Goal: Task Accomplishment & Management: Use online tool/utility

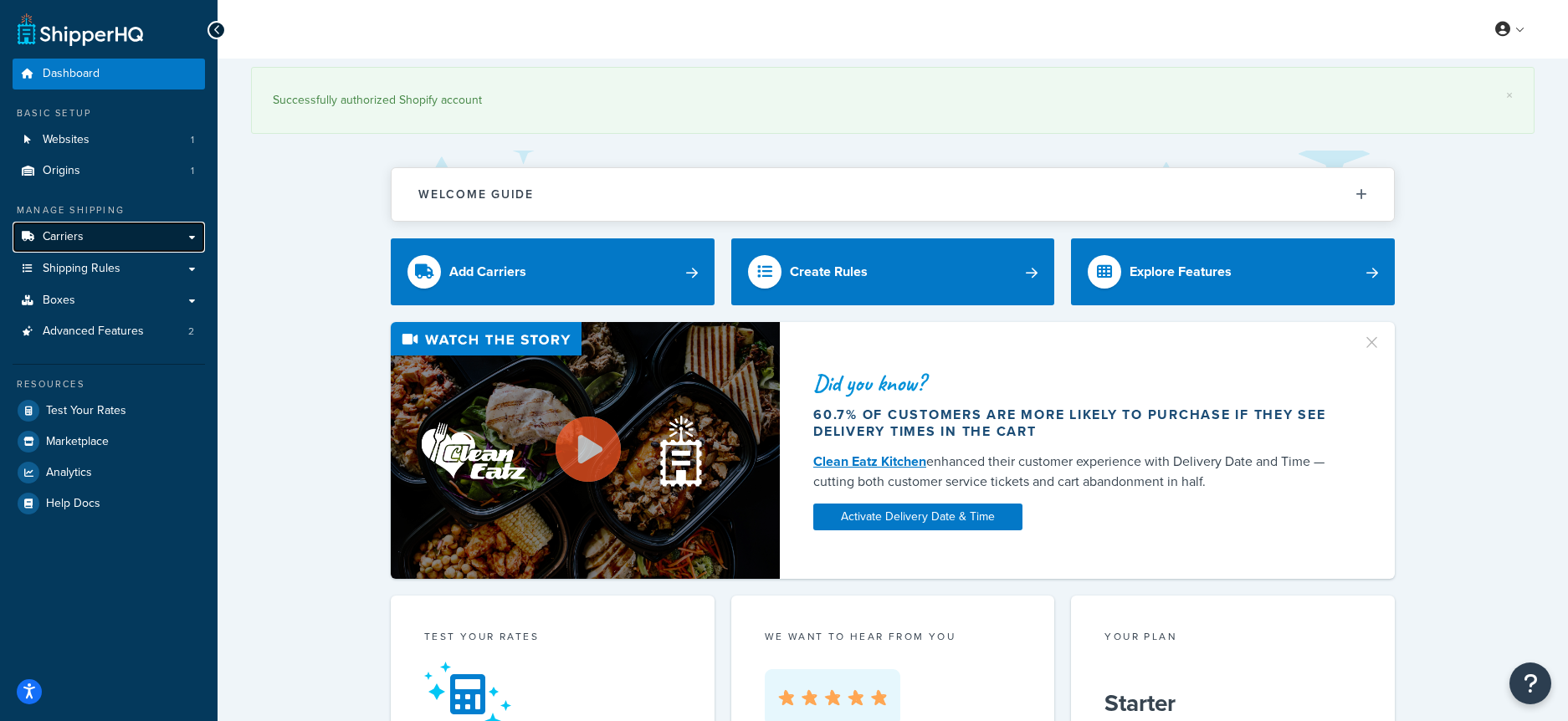
click at [95, 241] on link "Carriers" at bounding box center [109, 237] width 192 height 31
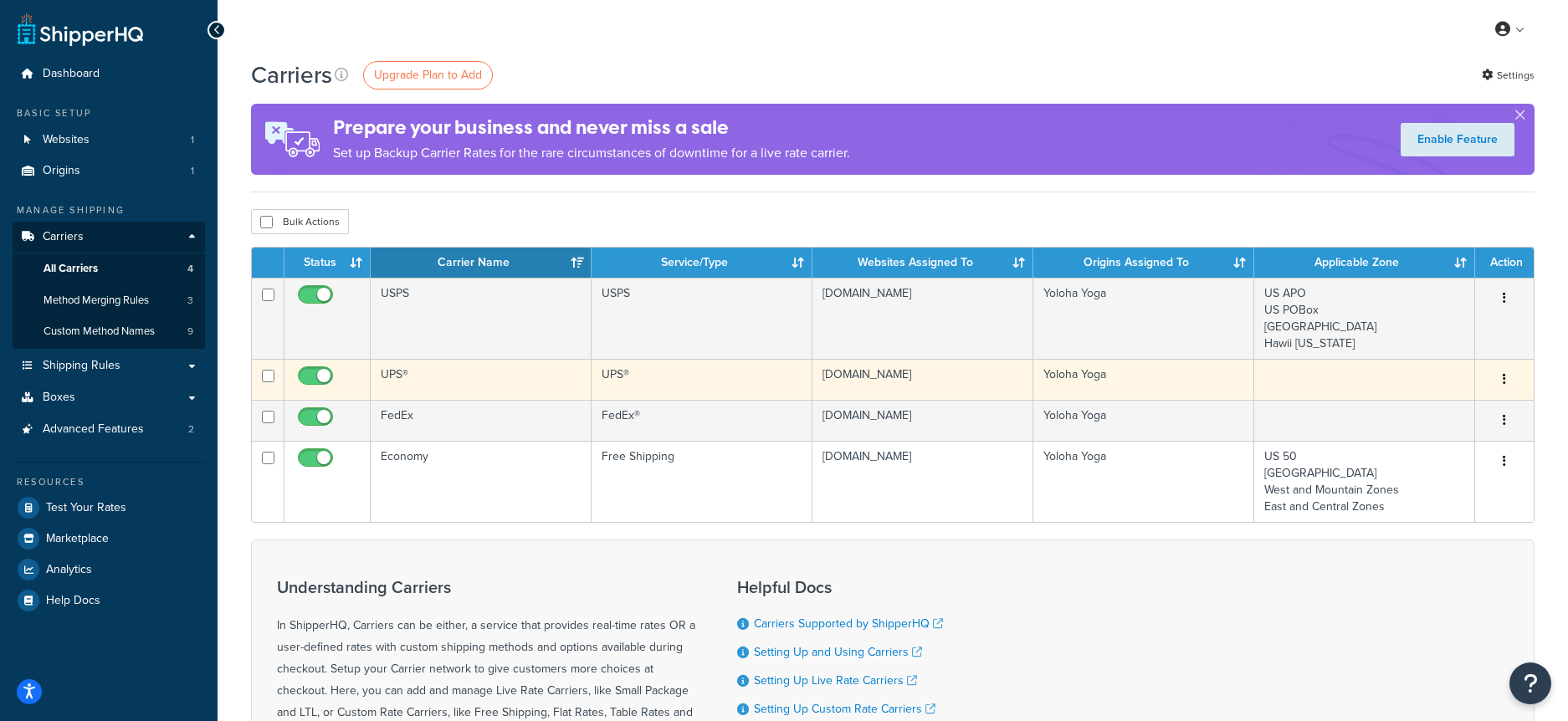
click at [389, 377] on td "UPS®" at bounding box center [480, 379] width 221 height 41
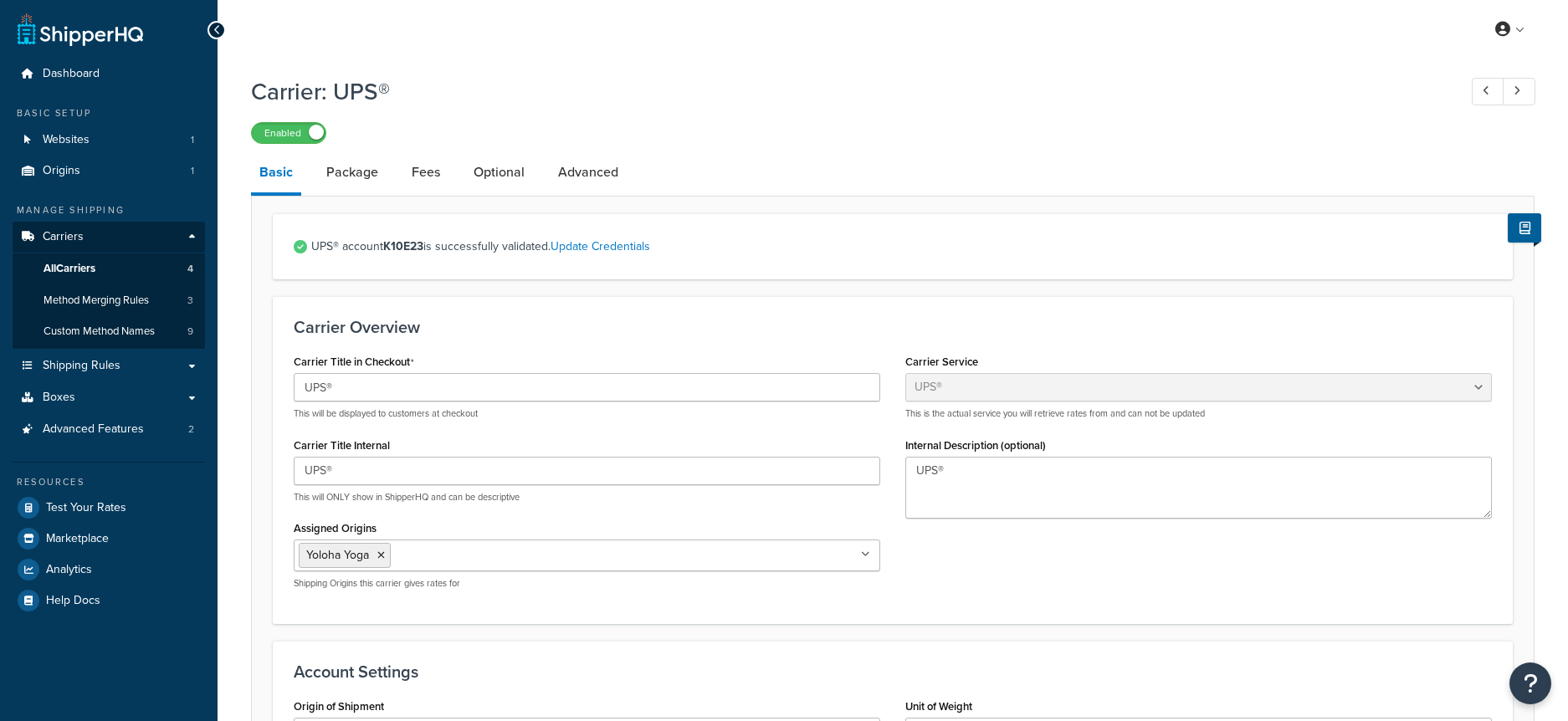
select select "ups"
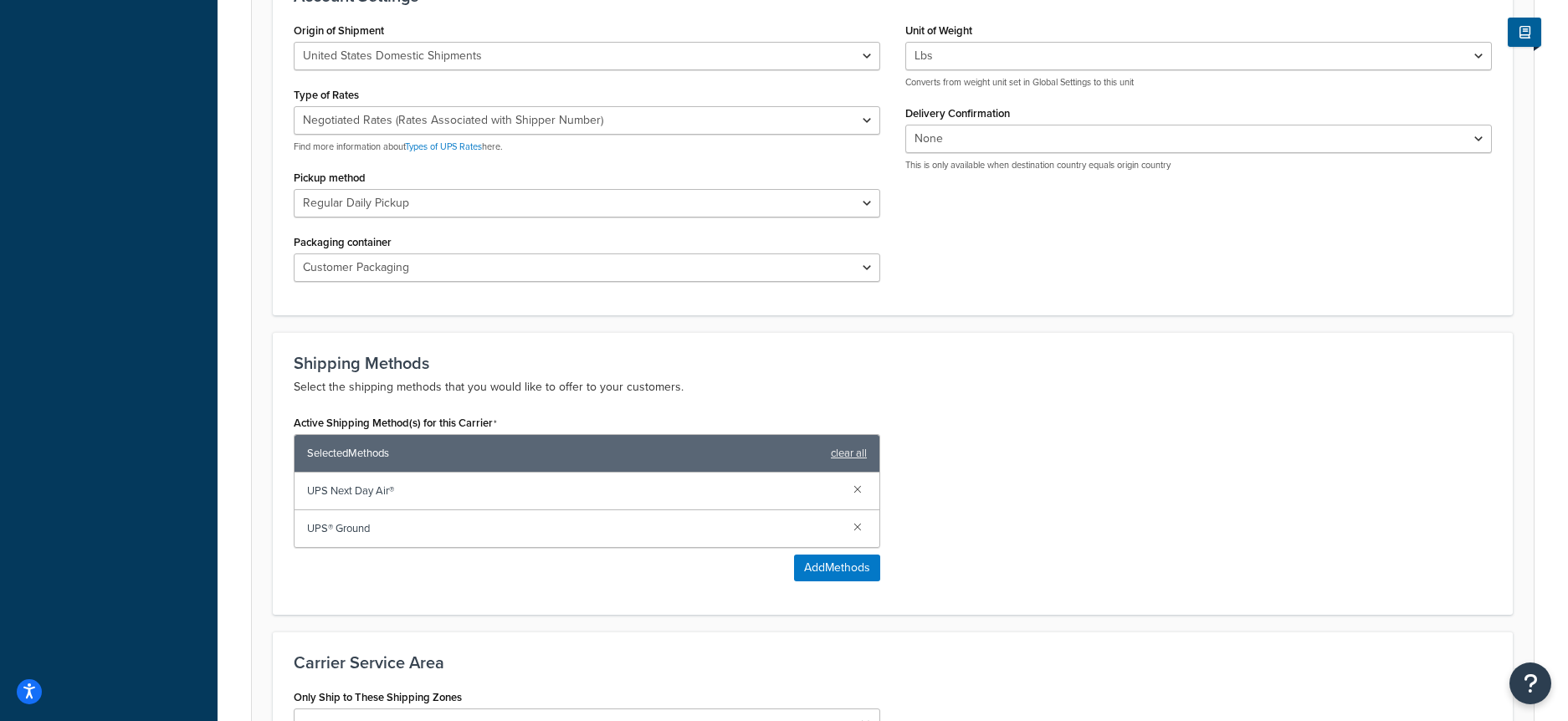
scroll to position [684, 0]
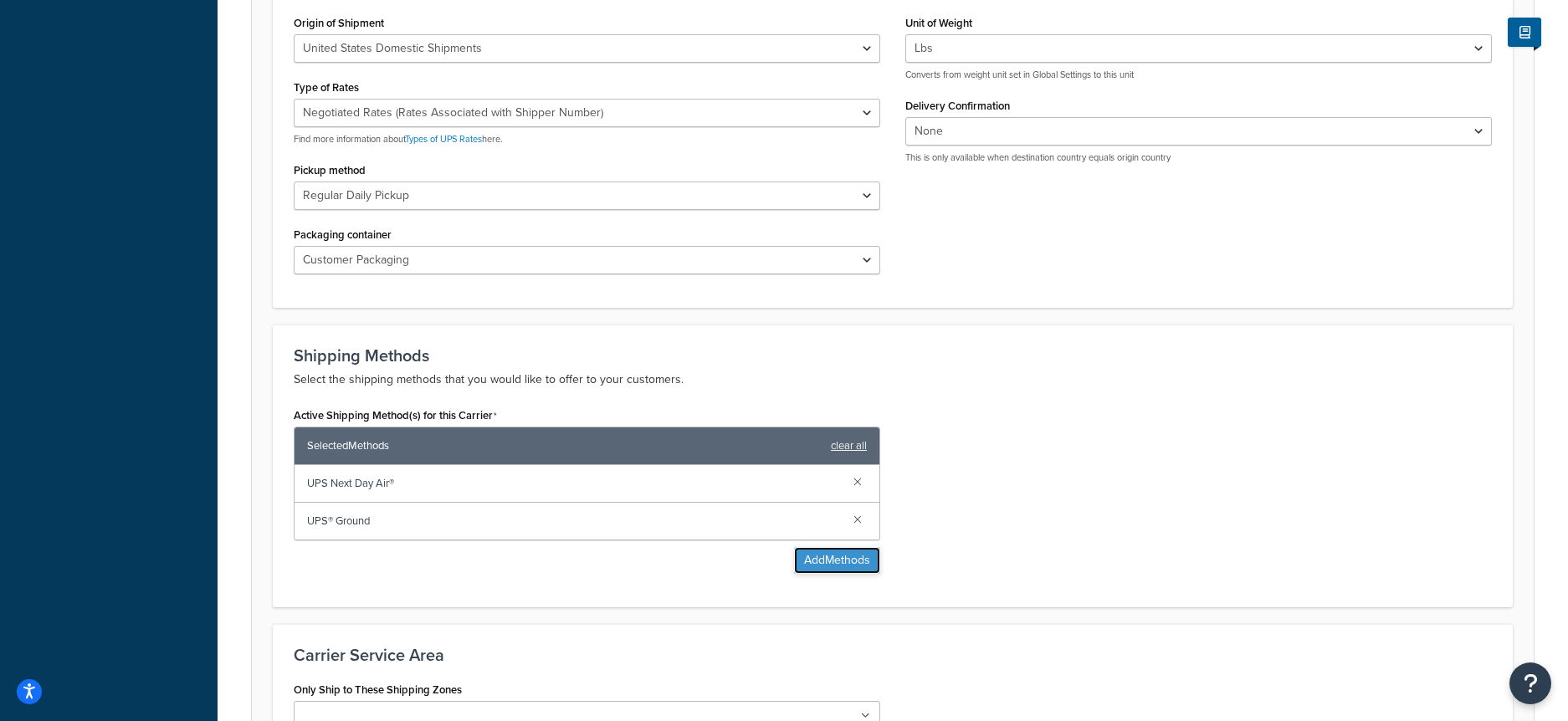
click at [827, 565] on button "Add Methods" at bounding box center [837, 560] width 87 height 27
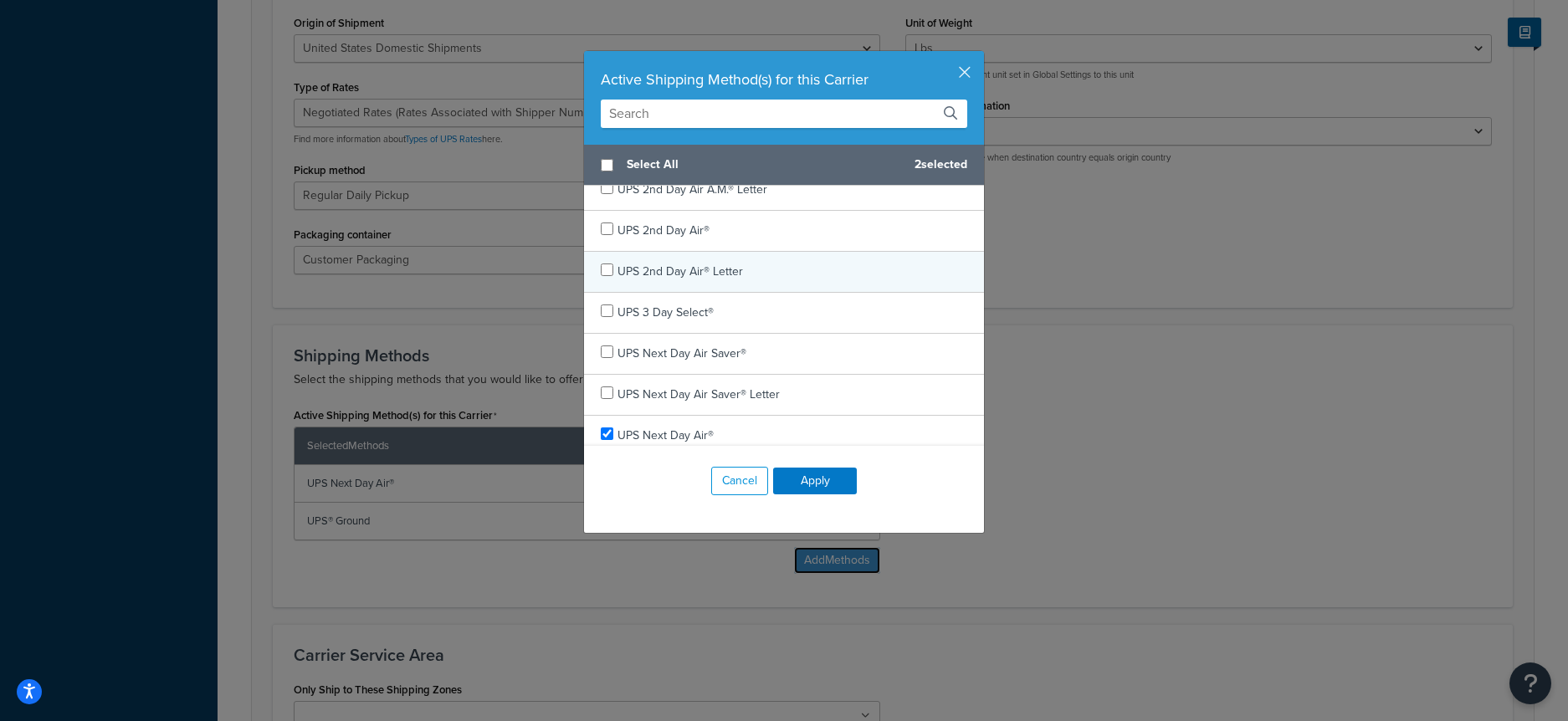
scroll to position [61, 0]
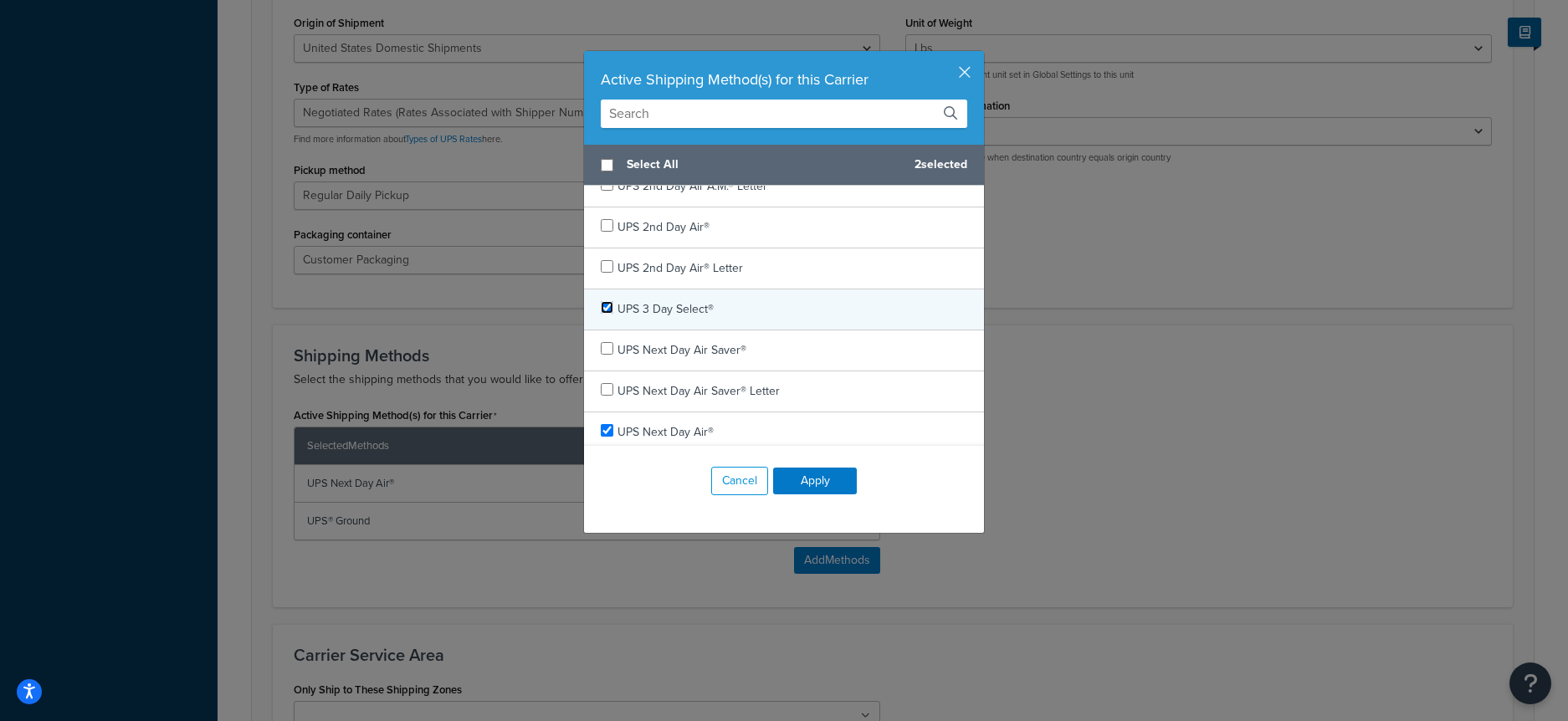
click at [605, 304] on input "checkbox" at bounding box center [607, 307] width 13 height 13
checkbox input "true"
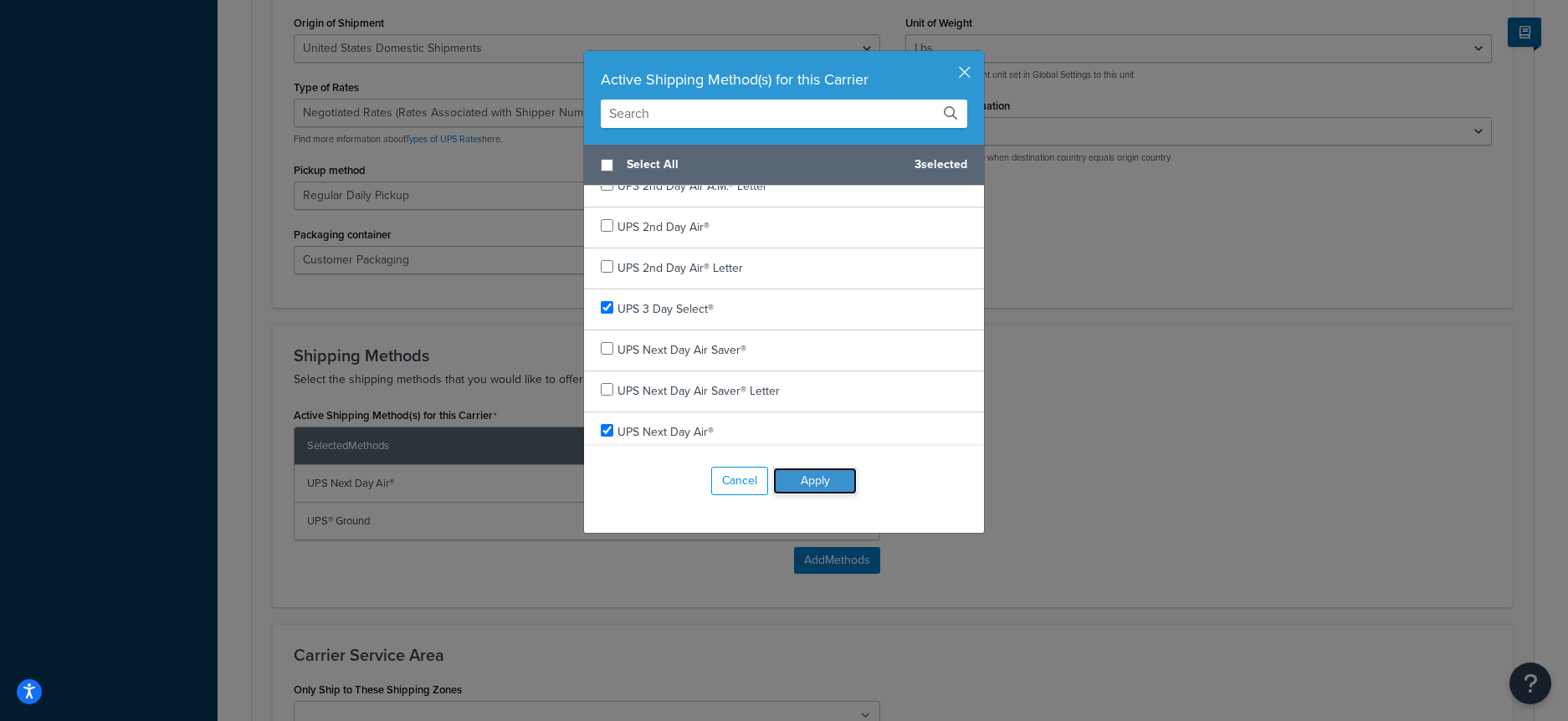
click at [814, 487] on button "Apply" at bounding box center [814, 480] width 84 height 27
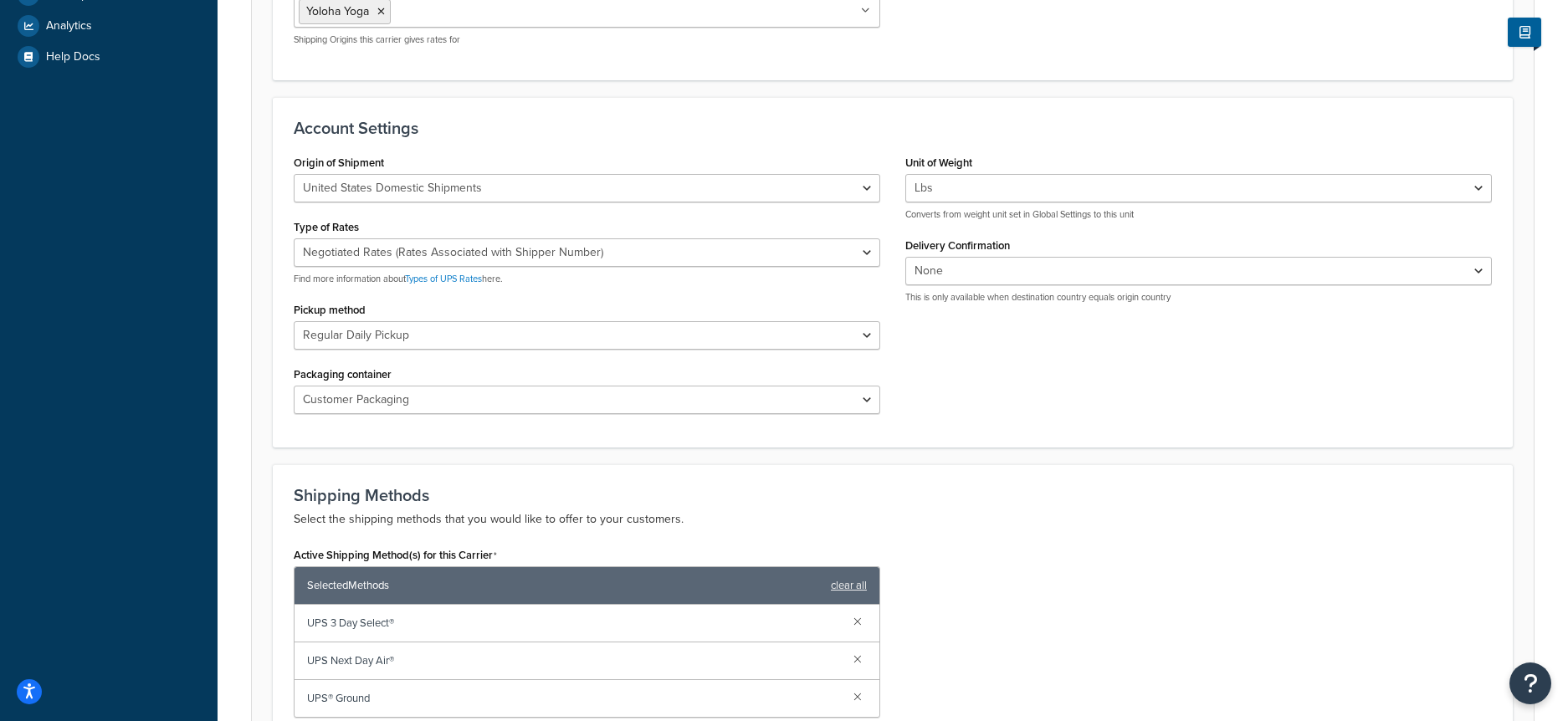
scroll to position [947, 0]
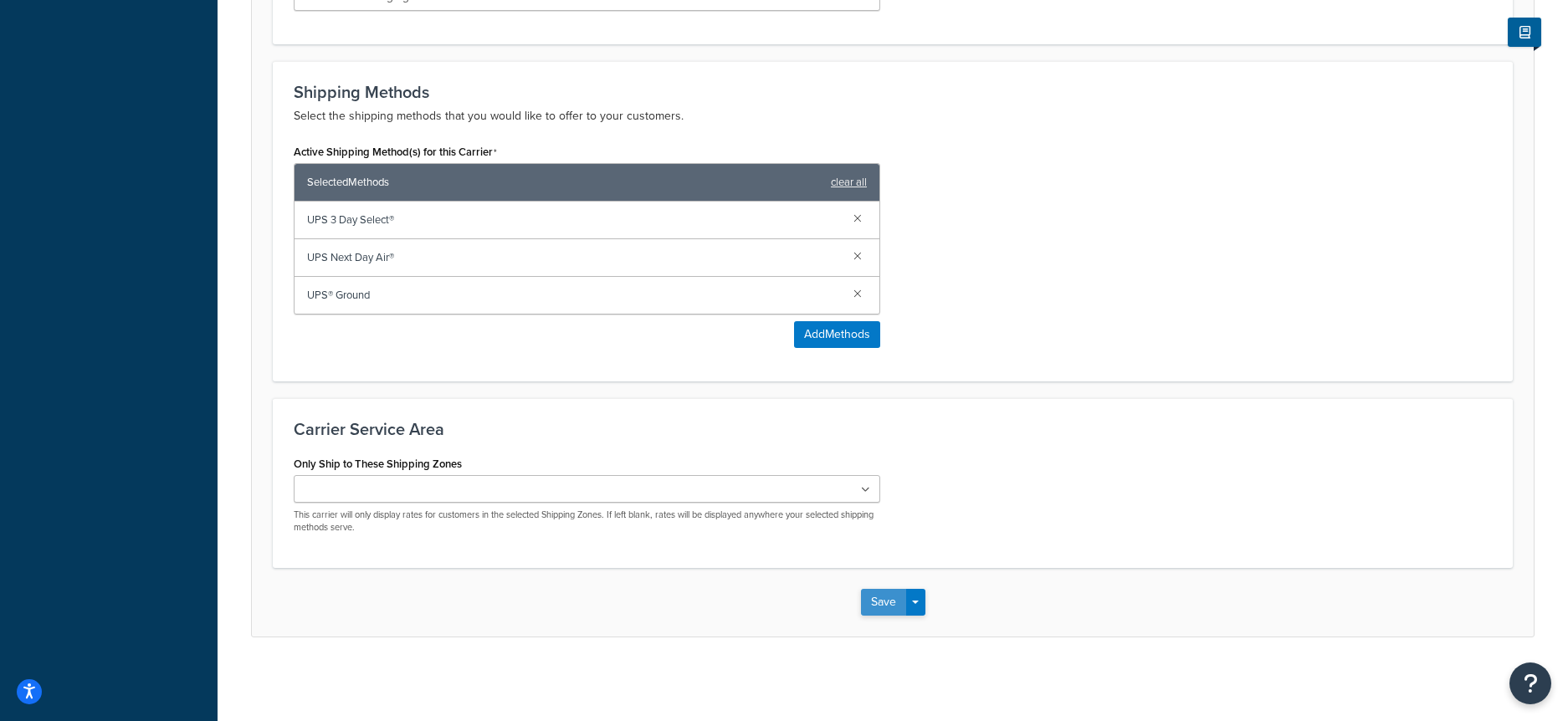
click at [879, 604] on button "Save" at bounding box center [884, 602] width 45 height 27
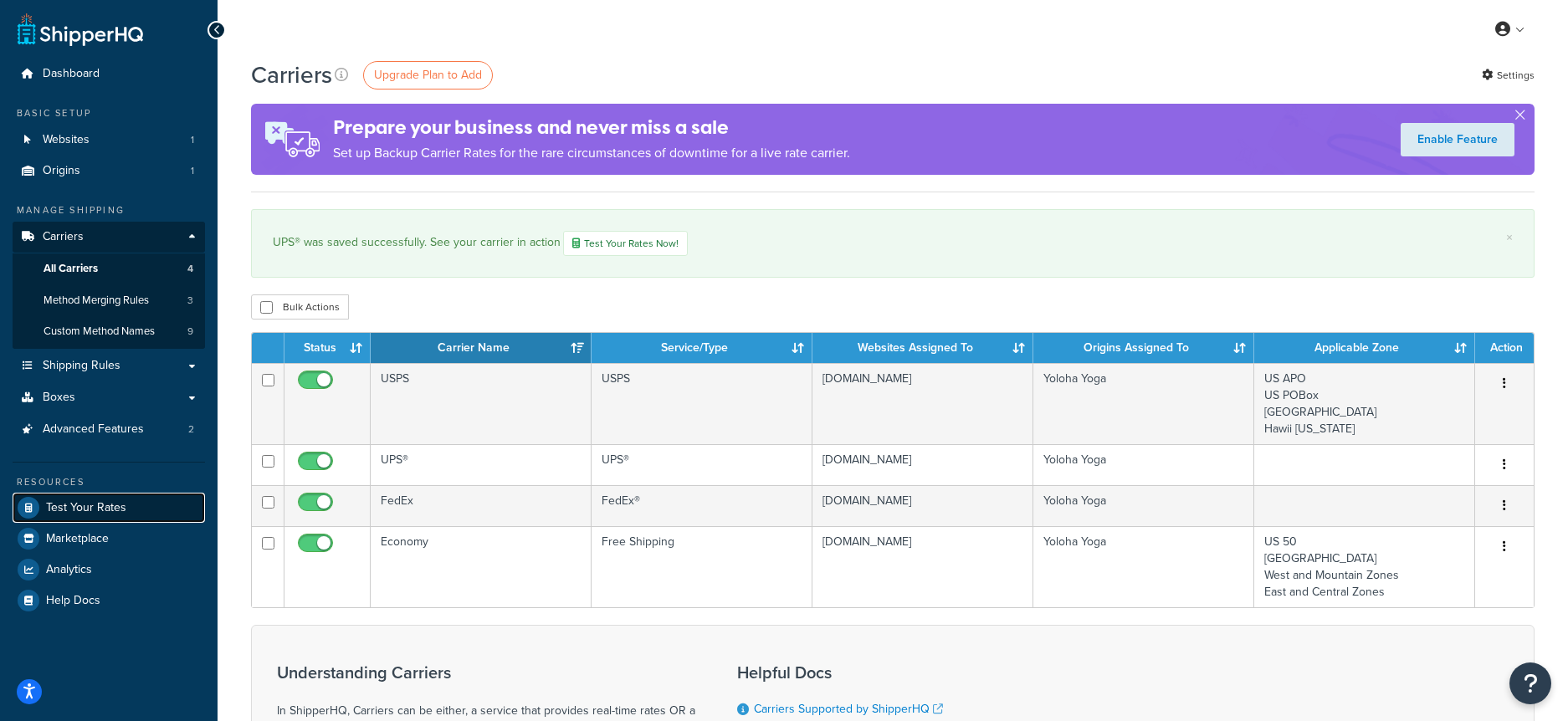
click at [92, 508] on span "Test Your Rates" at bounding box center [86, 508] width 80 height 14
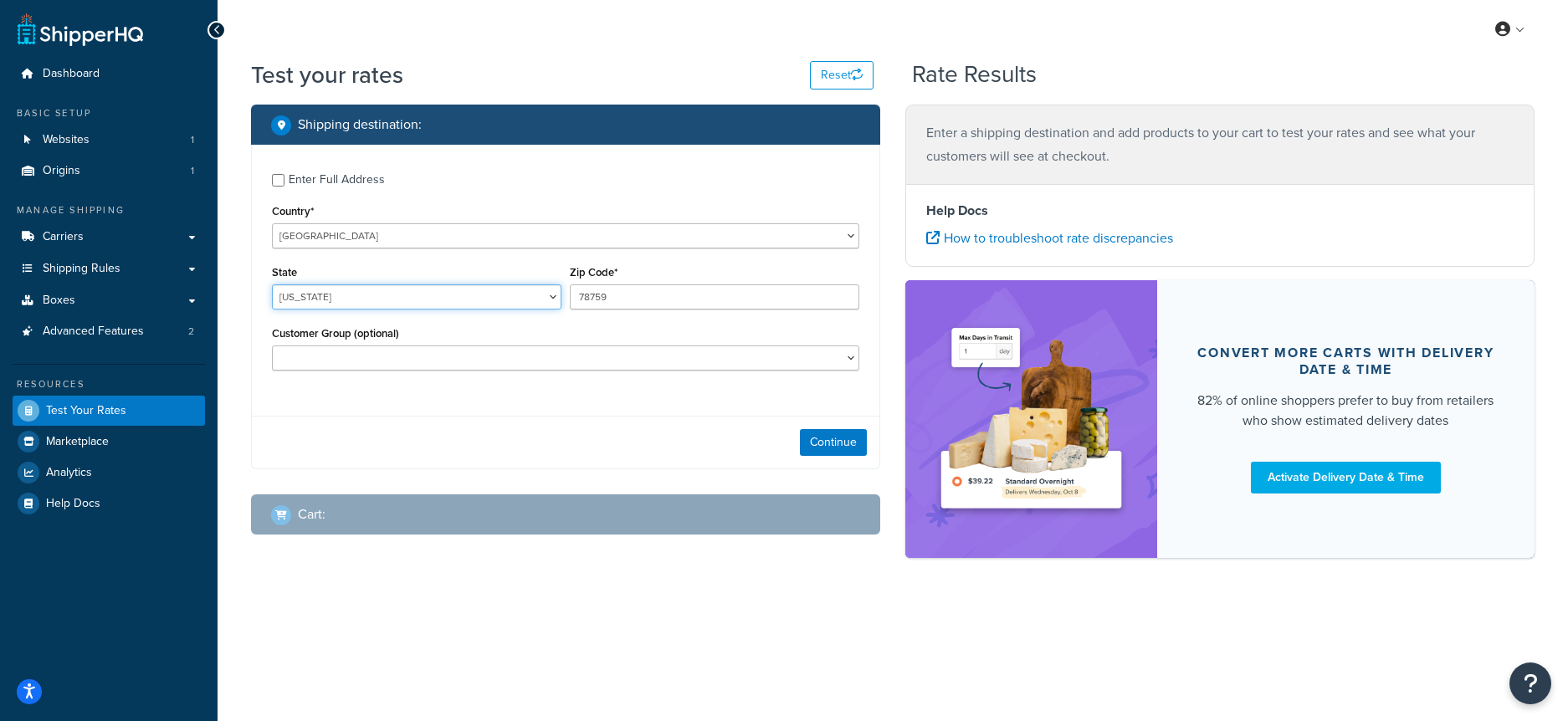
click at [486, 293] on select "Alabama Alaska American Samoa Arizona Arkansas Armed Forces Americas Armed Forc…" at bounding box center [416, 297] width 289 height 25
click at [440, 286] on select "Alabama Alaska American Samoa Arizona Arkansas Armed Forces Americas Armed Forc…" at bounding box center [416, 297] width 289 height 25
select select "MT"
click at [272, 285] on select "Alabama Alaska American Samoa Arizona Arkansas Armed Forces Americas Armed Forc…" at bounding box center [416, 297] width 289 height 25
click at [646, 299] on input "78759" at bounding box center [714, 297] width 289 height 25
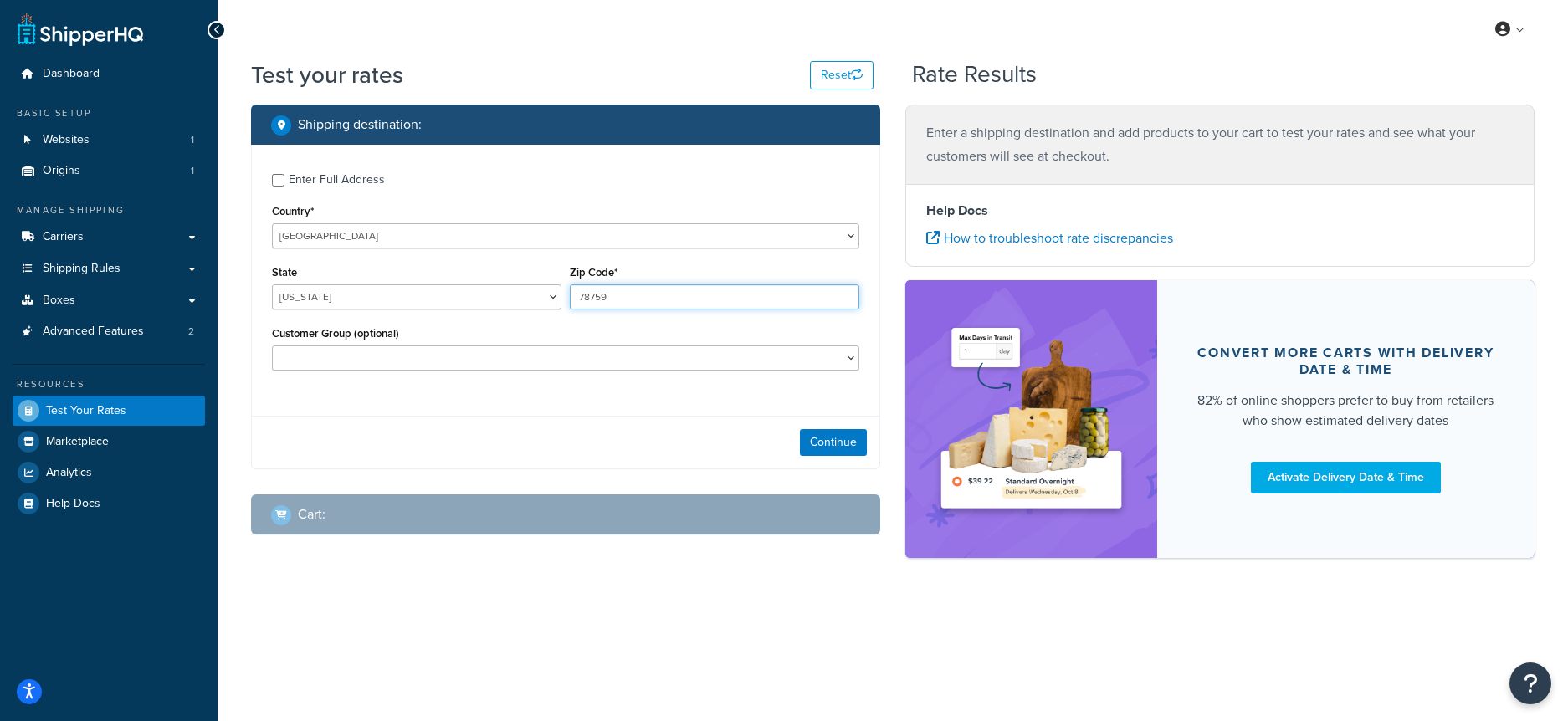
click at [646, 299] on input "78759" at bounding box center [714, 297] width 289 height 25
type input "65203"
click at [656, 420] on div "Continue" at bounding box center [565, 441] width 627 height 53
click at [866, 440] on button "Continue" at bounding box center [832, 442] width 67 height 27
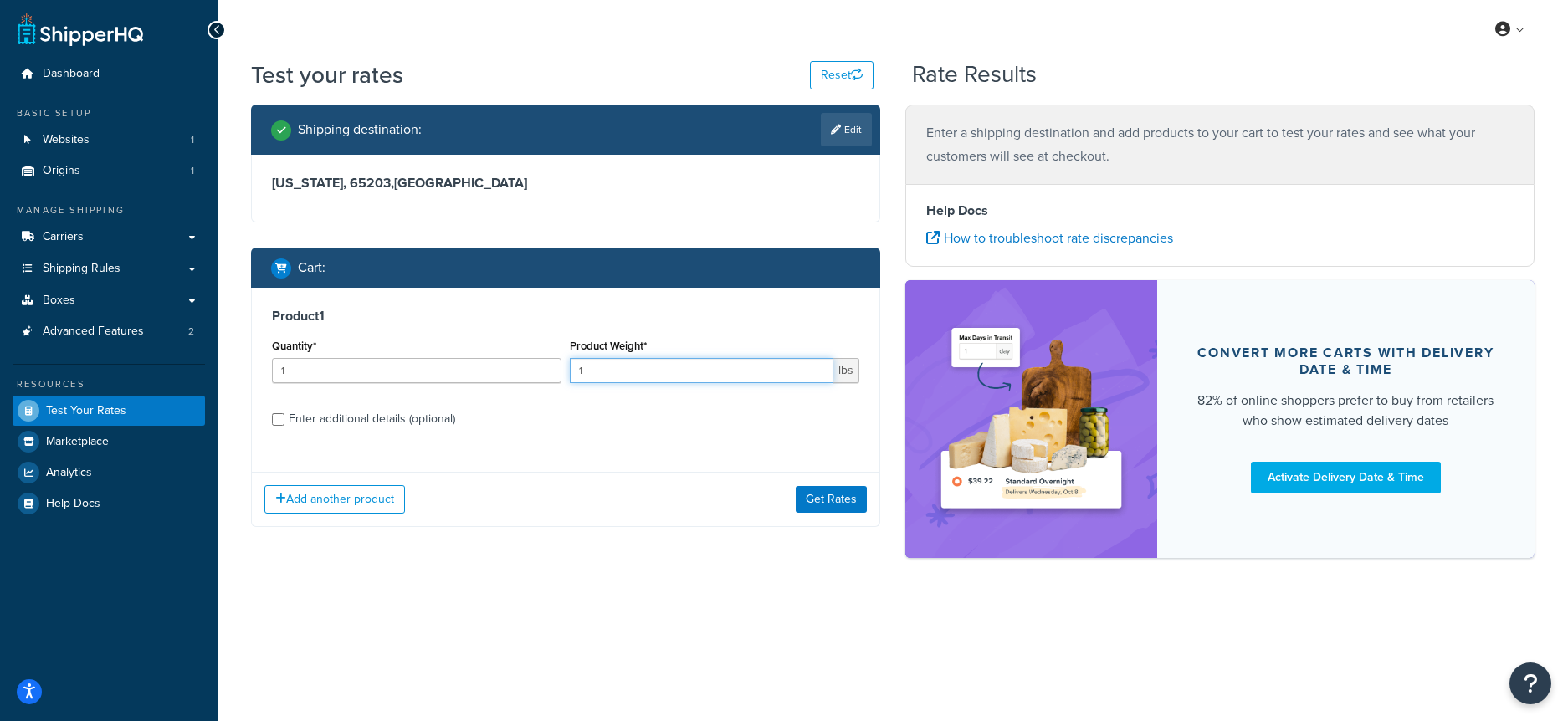
click at [630, 372] on input "1" at bounding box center [701, 370] width 264 height 25
type input "32"
click at [300, 420] on div "Enter additional details (optional)" at bounding box center [372, 419] width 166 height 23
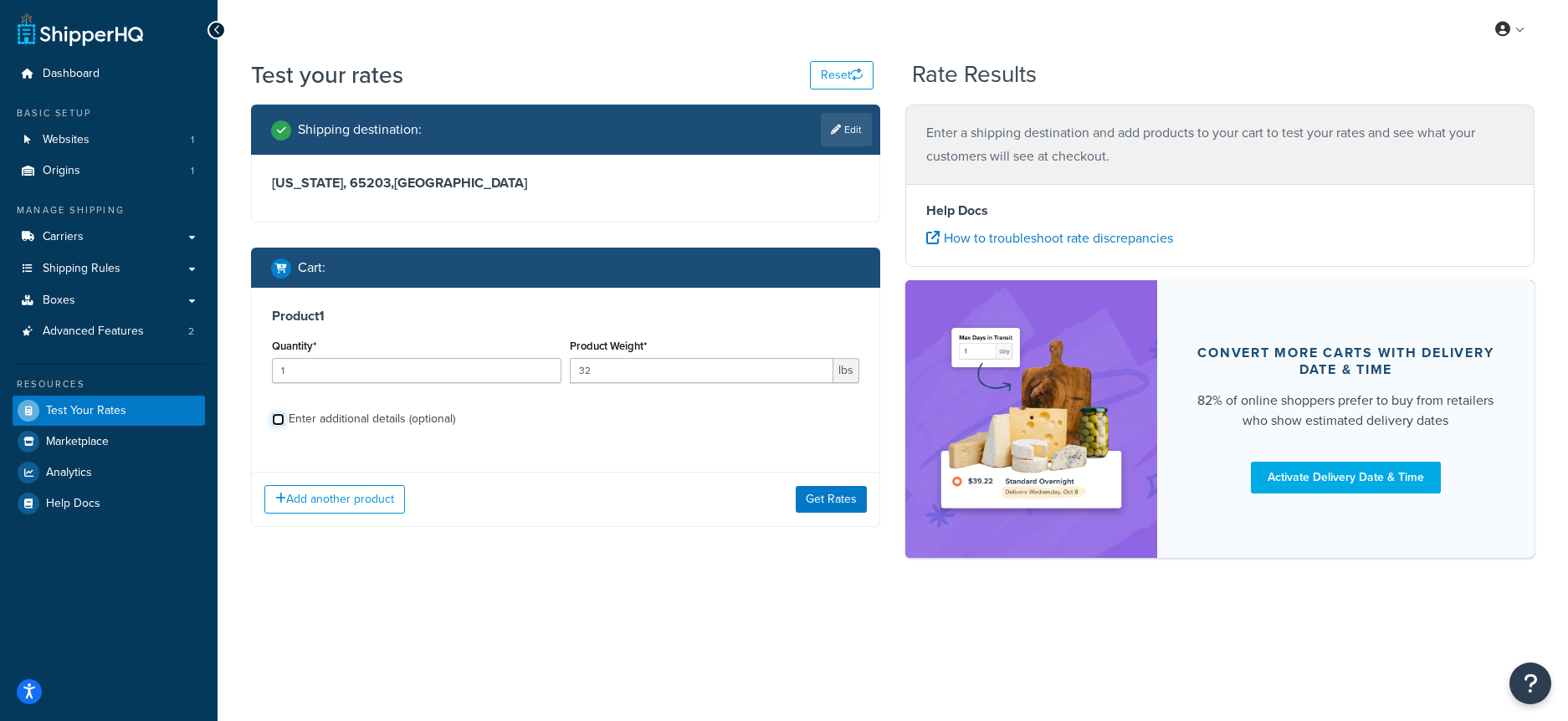
click at [285, 420] on input "Enter additional details (optional)" at bounding box center [278, 420] width 13 height 13
checkbox input "true"
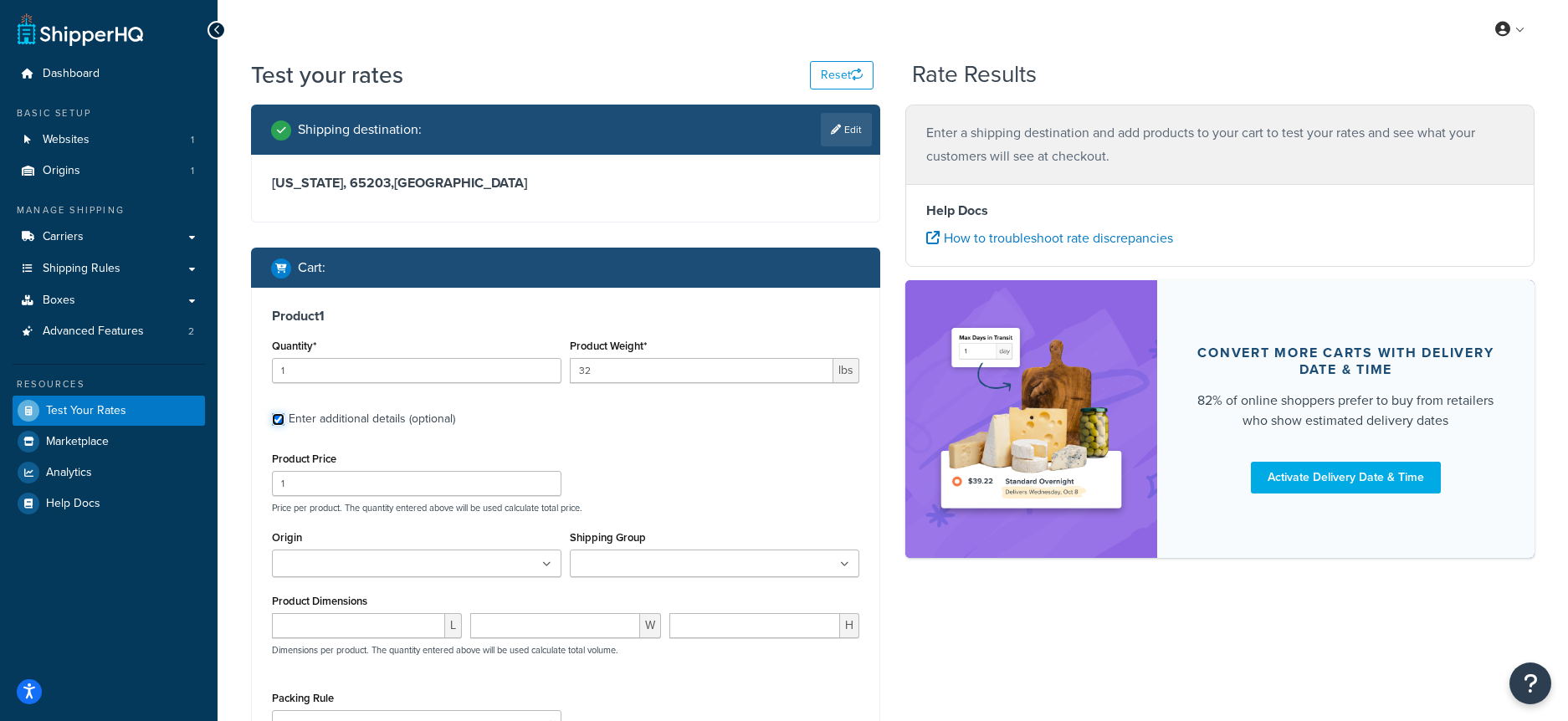
scroll to position [75, 0]
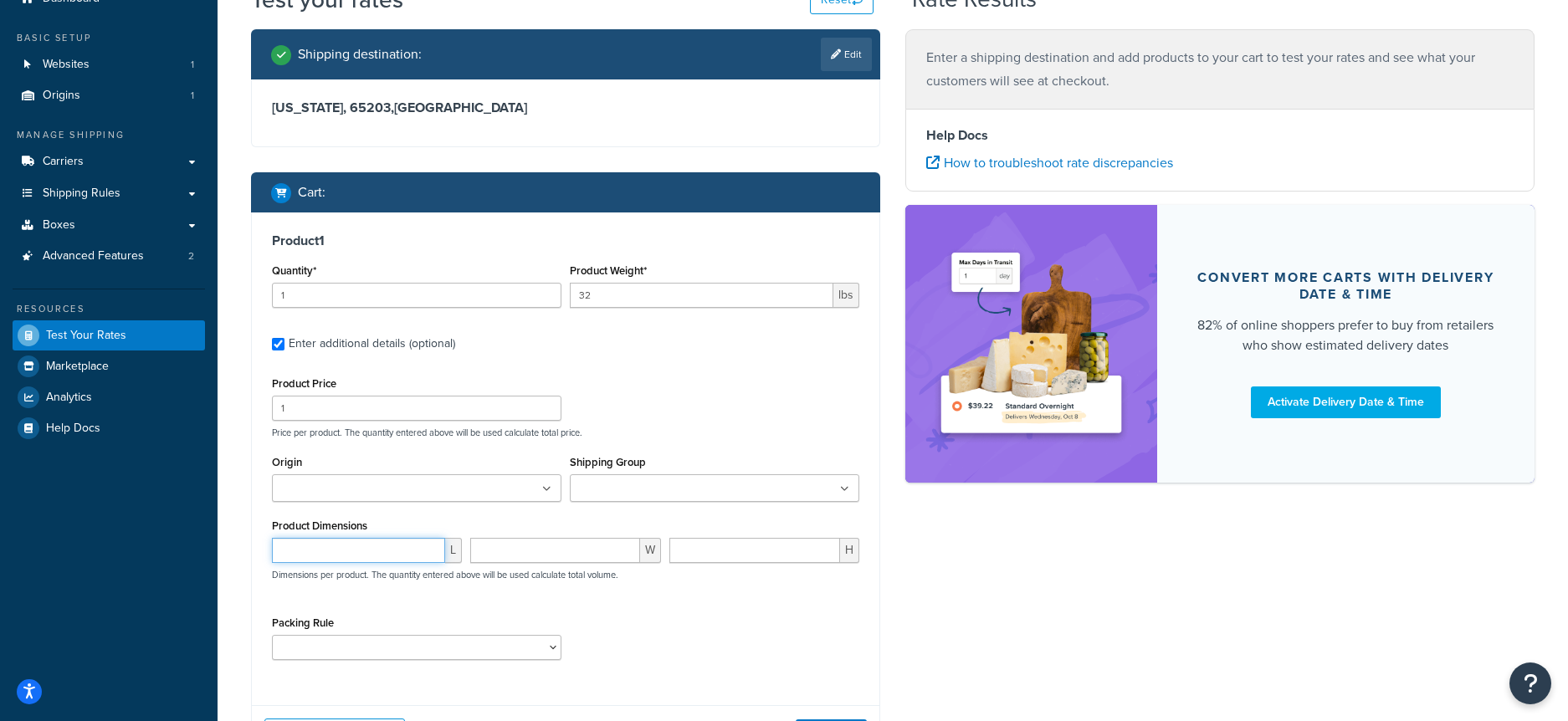
click at [338, 554] on input "number" at bounding box center [358, 550] width 173 height 25
type input "26"
click at [541, 556] on input "number" at bounding box center [554, 550] width 169 height 25
type input "18"
click at [736, 555] on input "number" at bounding box center [754, 550] width 170 height 25
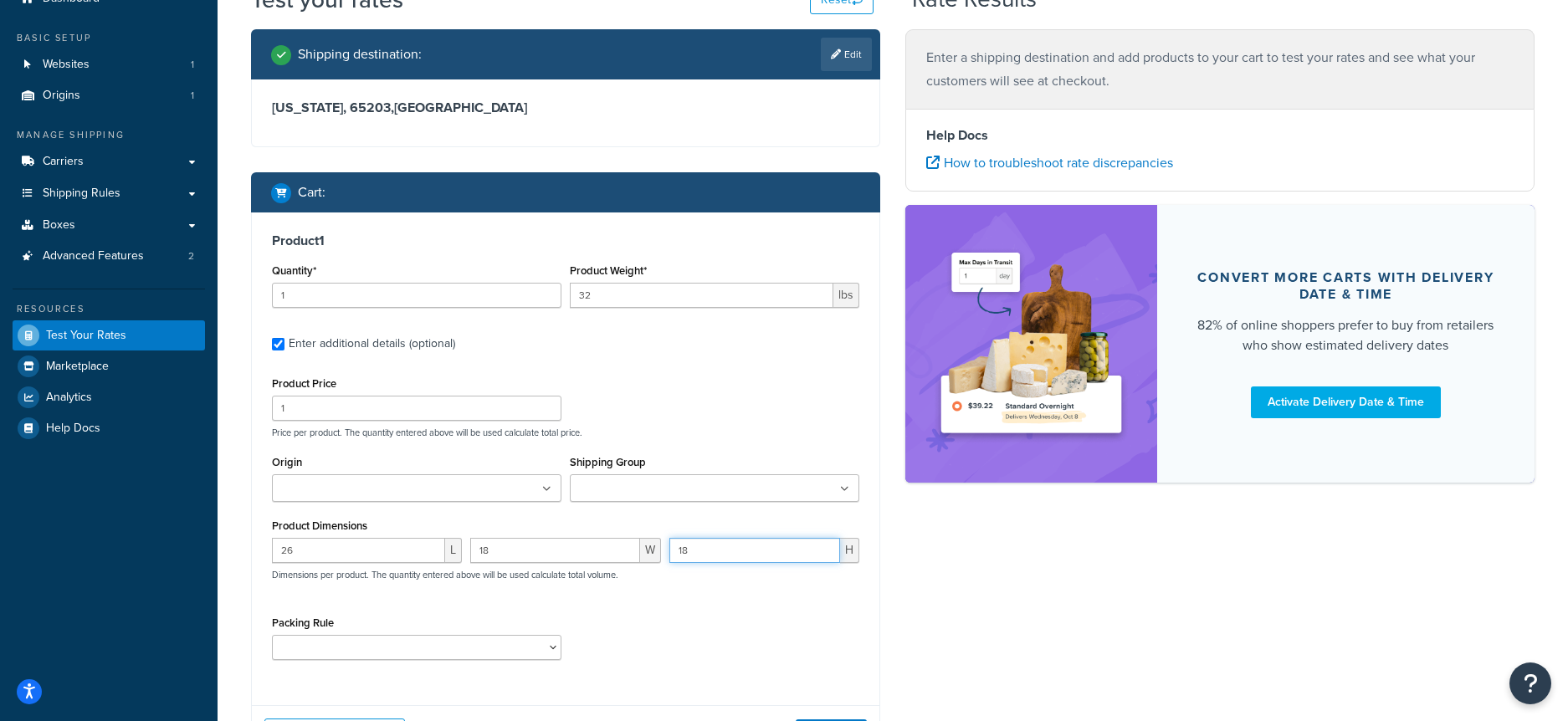
type input "18"
click at [755, 403] on div "Product Price 1 Price per product. The quantity entered above will be used calc…" at bounding box center [565, 405] width 595 height 66
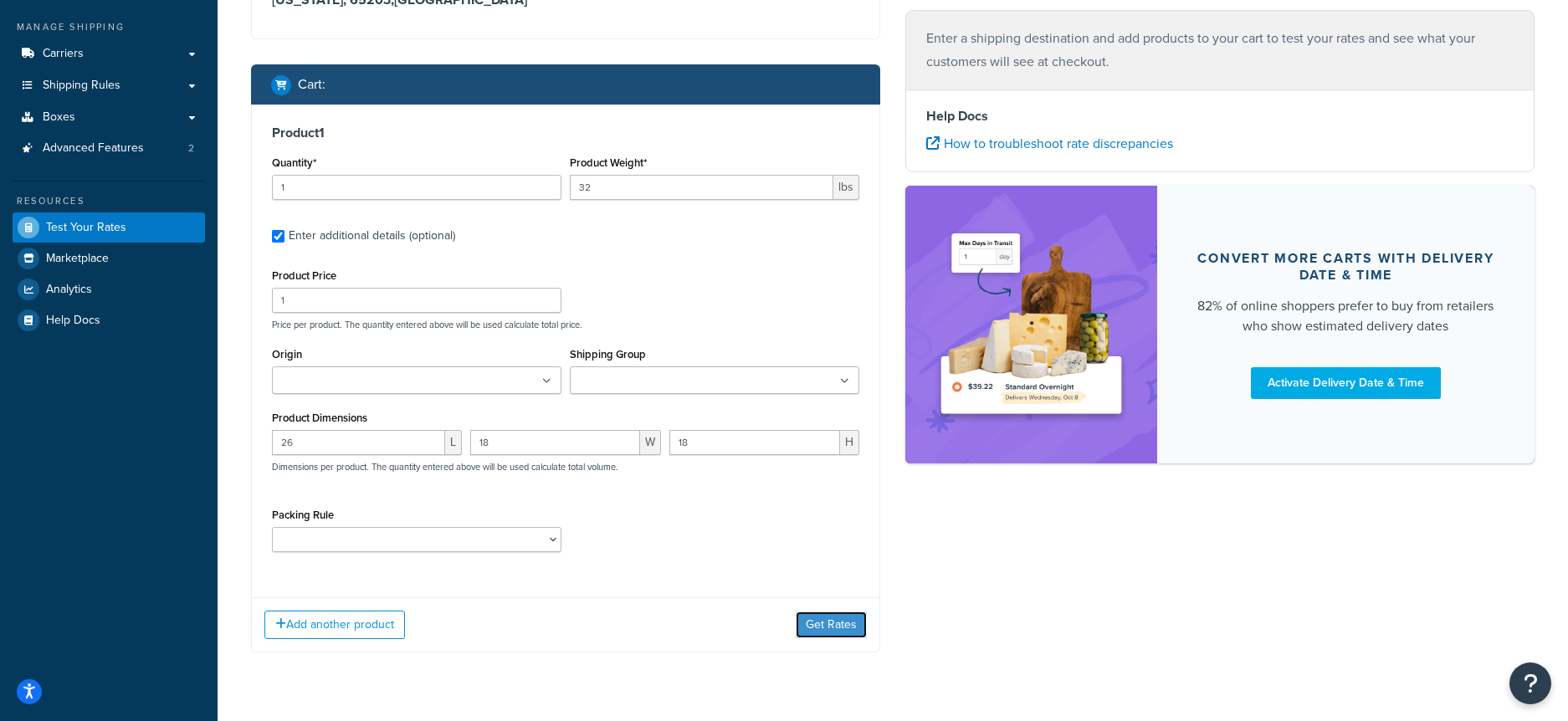
click at [835, 631] on button "Get Rates" at bounding box center [831, 625] width 71 height 27
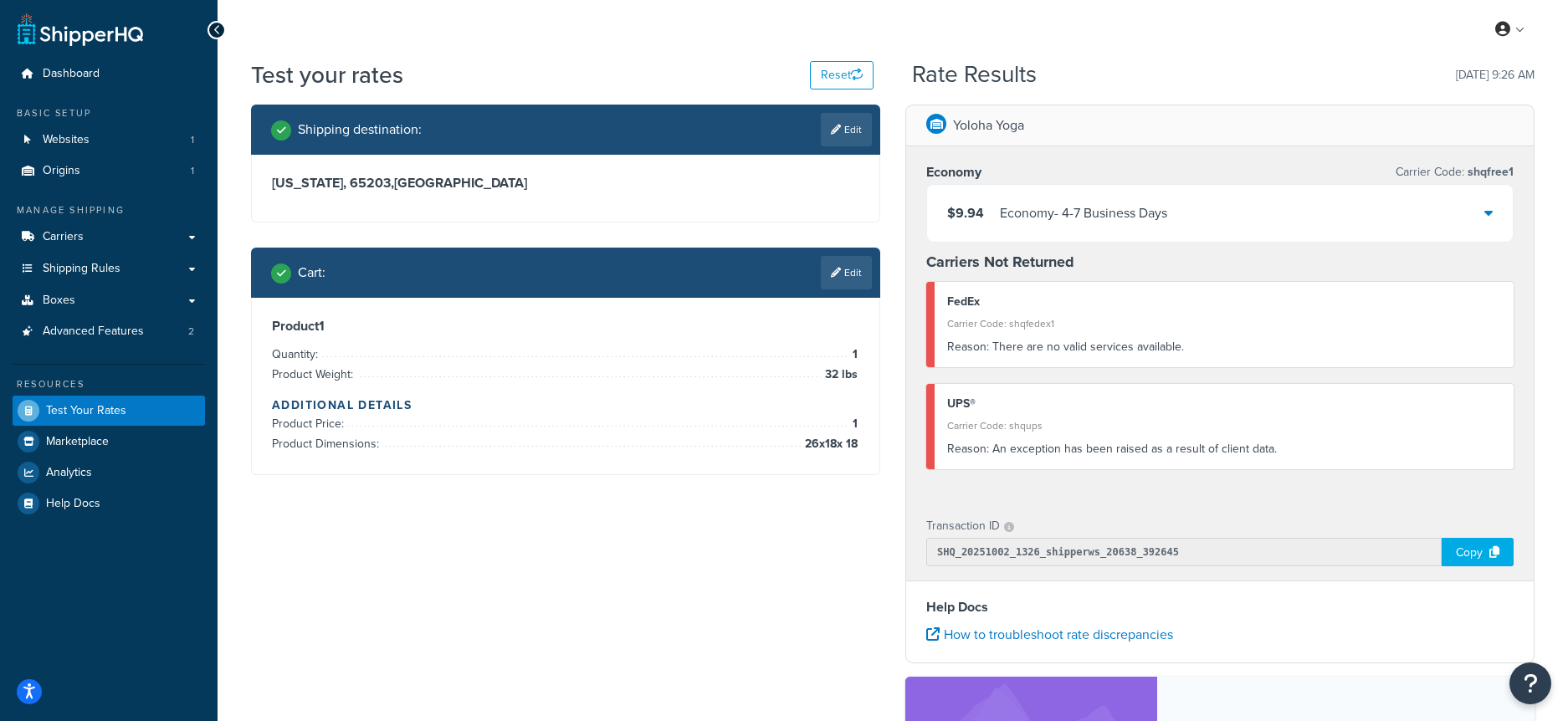
scroll to position [3, 0]
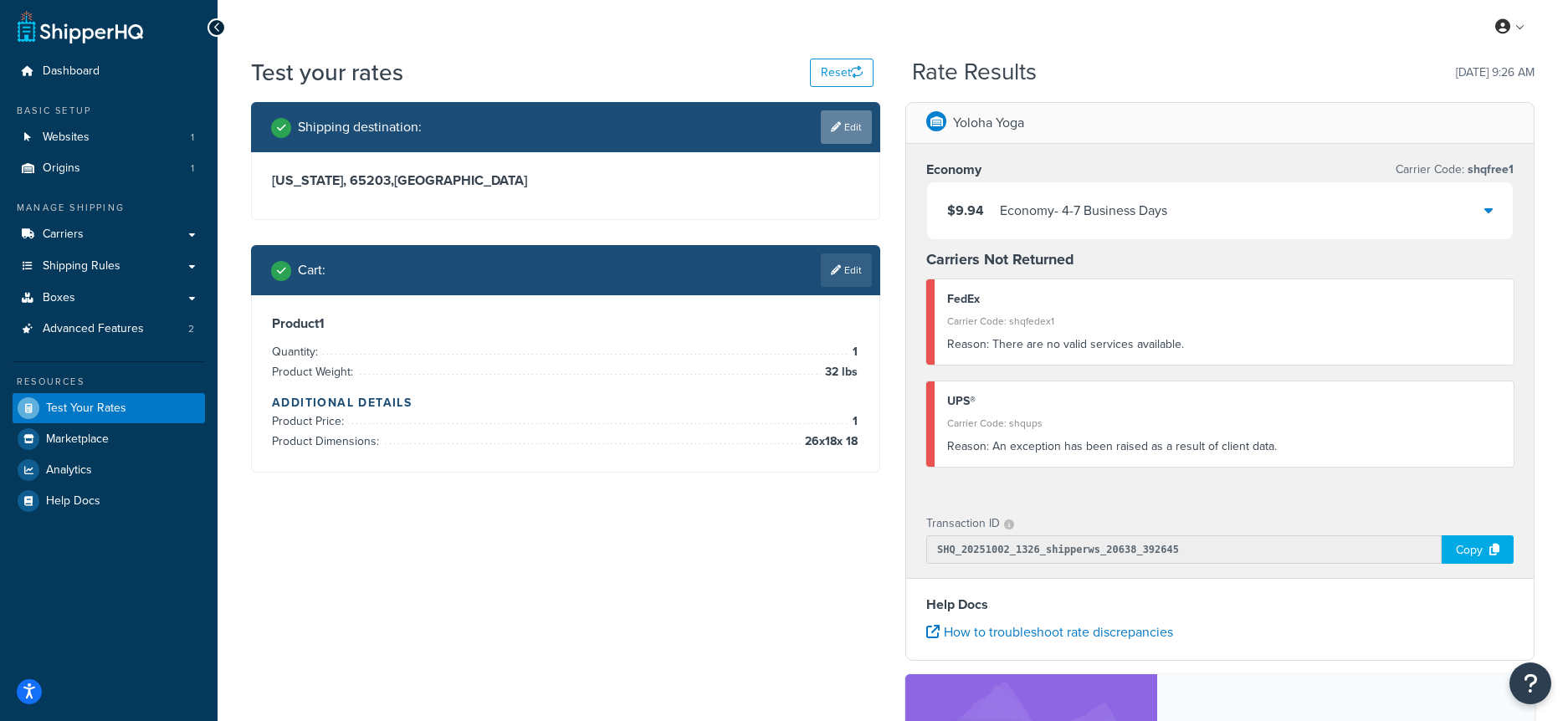
click at [834, 120] on link "Edit" at bounding box center [845, 127] width 51 height 34
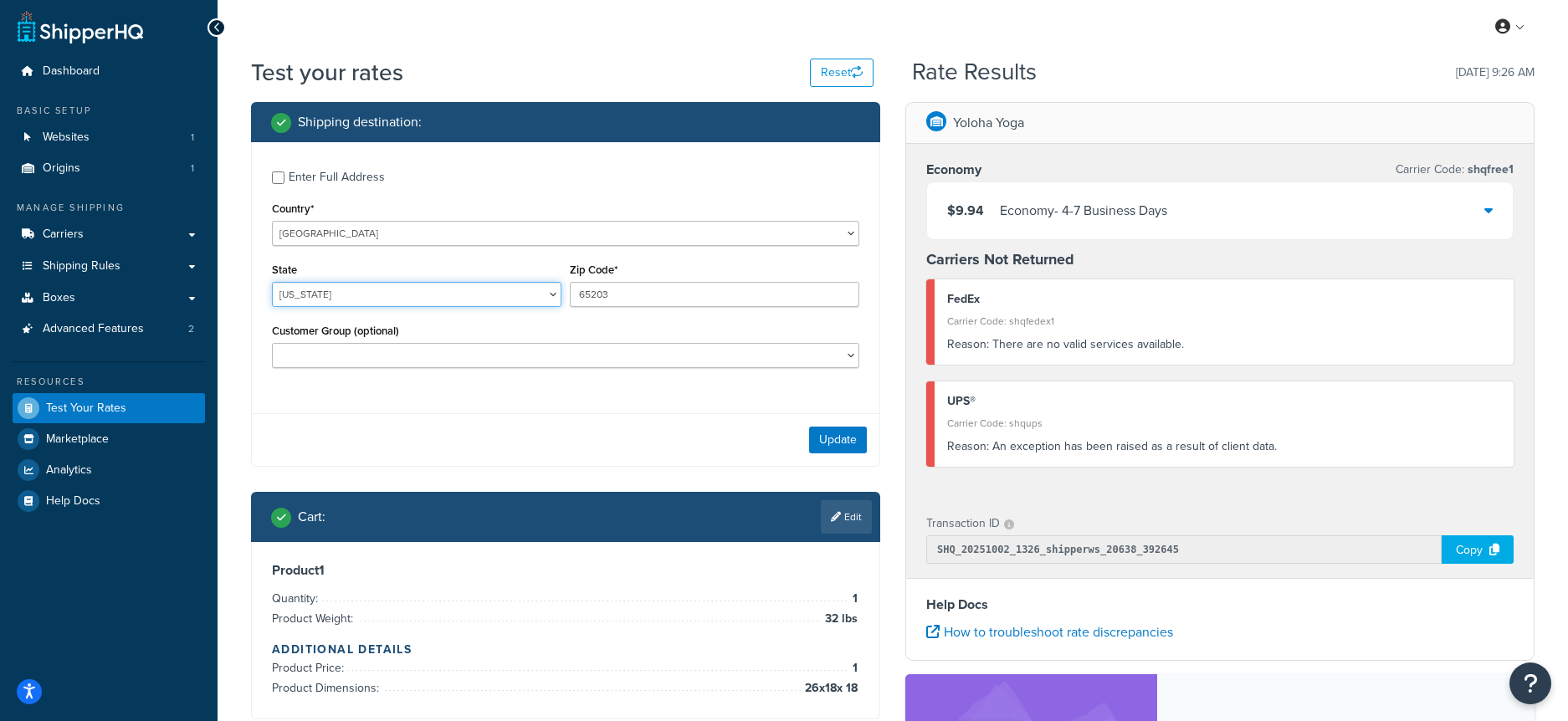
click at [419, 297] on select "Alabama Alaska American Samoa Arizona Arkansas Armed Forces Americas Armed Forc…" at bounding box center [416, 294] width 289 height 25
select select "MO"
click at [272, 282] on select "Alabama Alaska American Samoa Arizona Arkansas Armed Forces Americas Armed Forc…" at bounding box center [416, 294] width 289 height 25
click at [848, 438] on button "Update" at bounding box center [838, 440] width 58 height 27
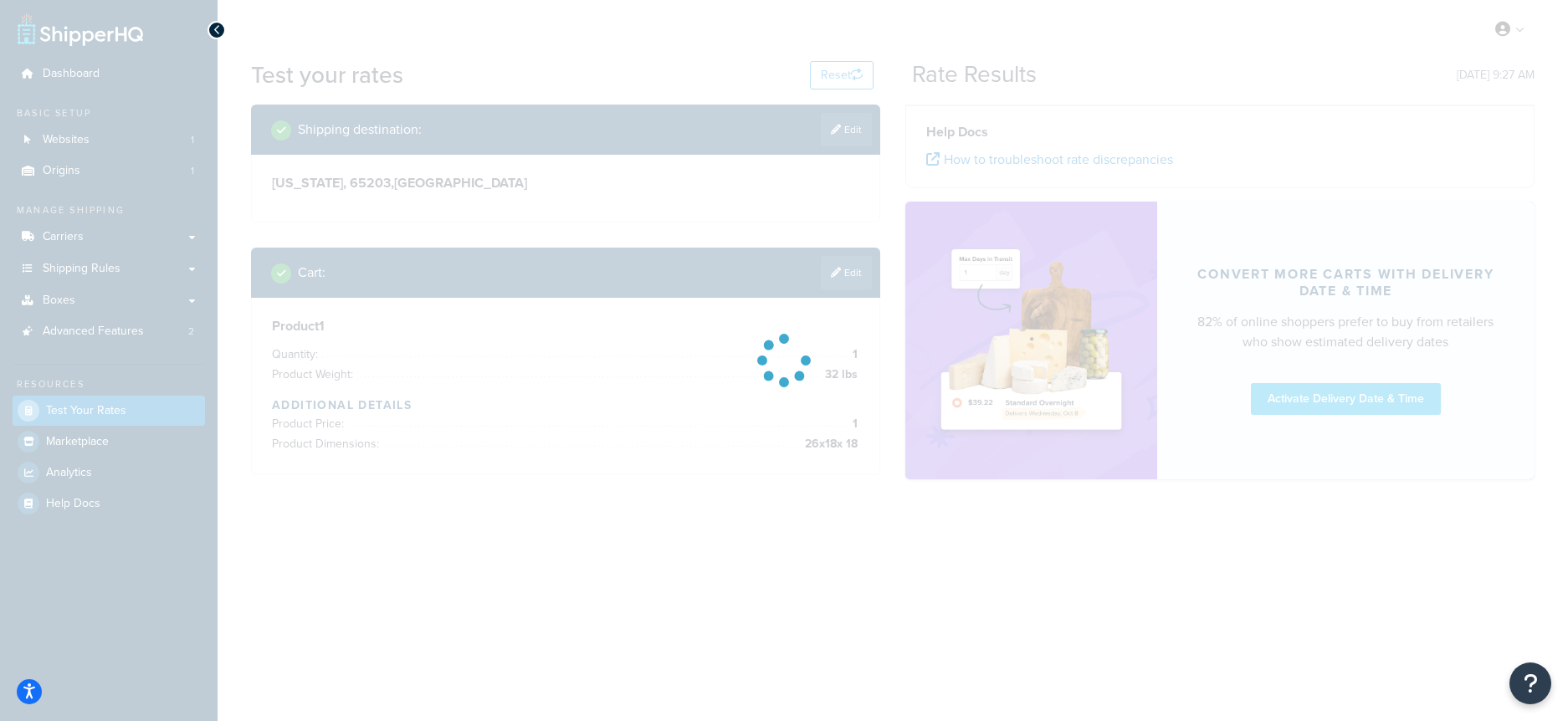
scroll to position [0, 0]
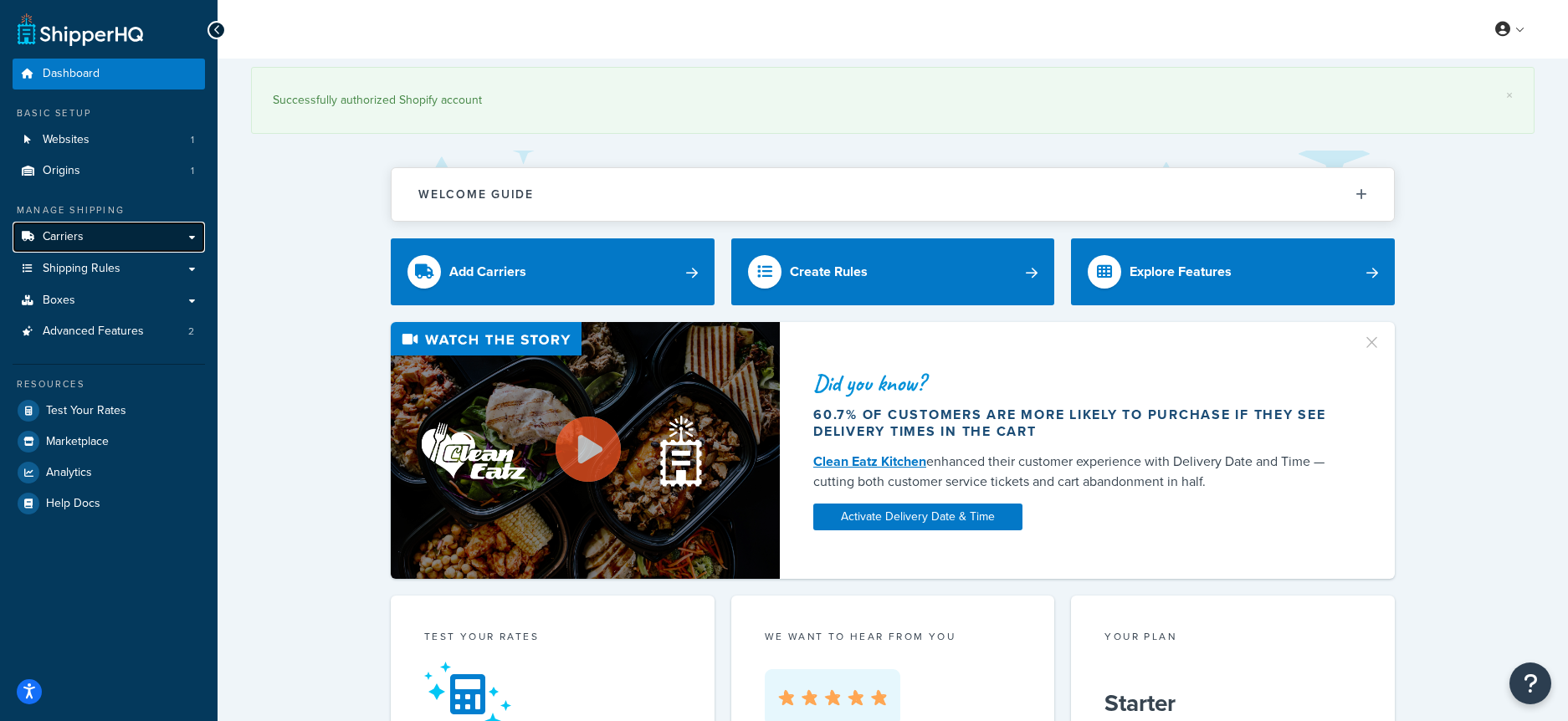
click at [136, 229] on link "Carriers" at bounding box center [109, 237] width 192 height 31
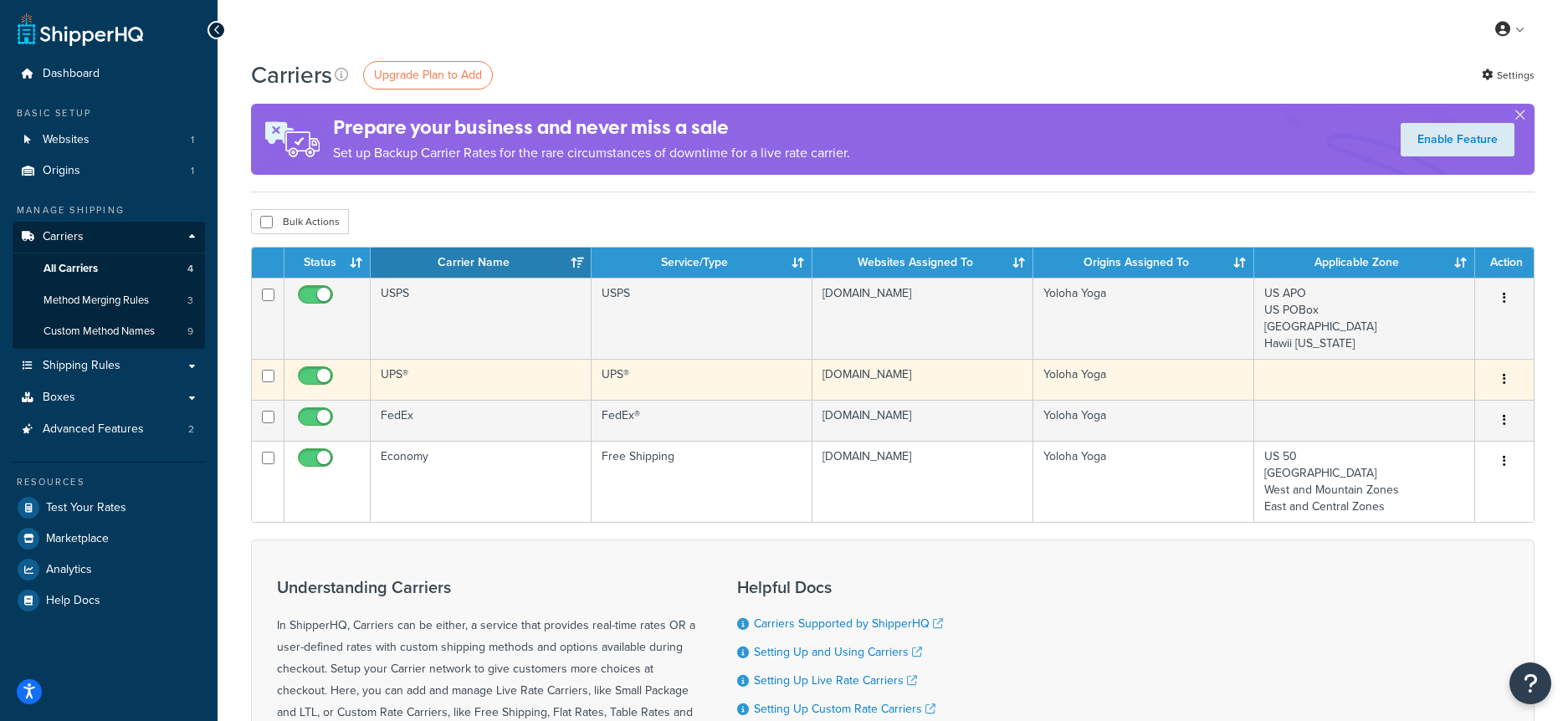
click at [407, 378] on td "UPS®" at bounding box center [480, 379] width 221 height 41
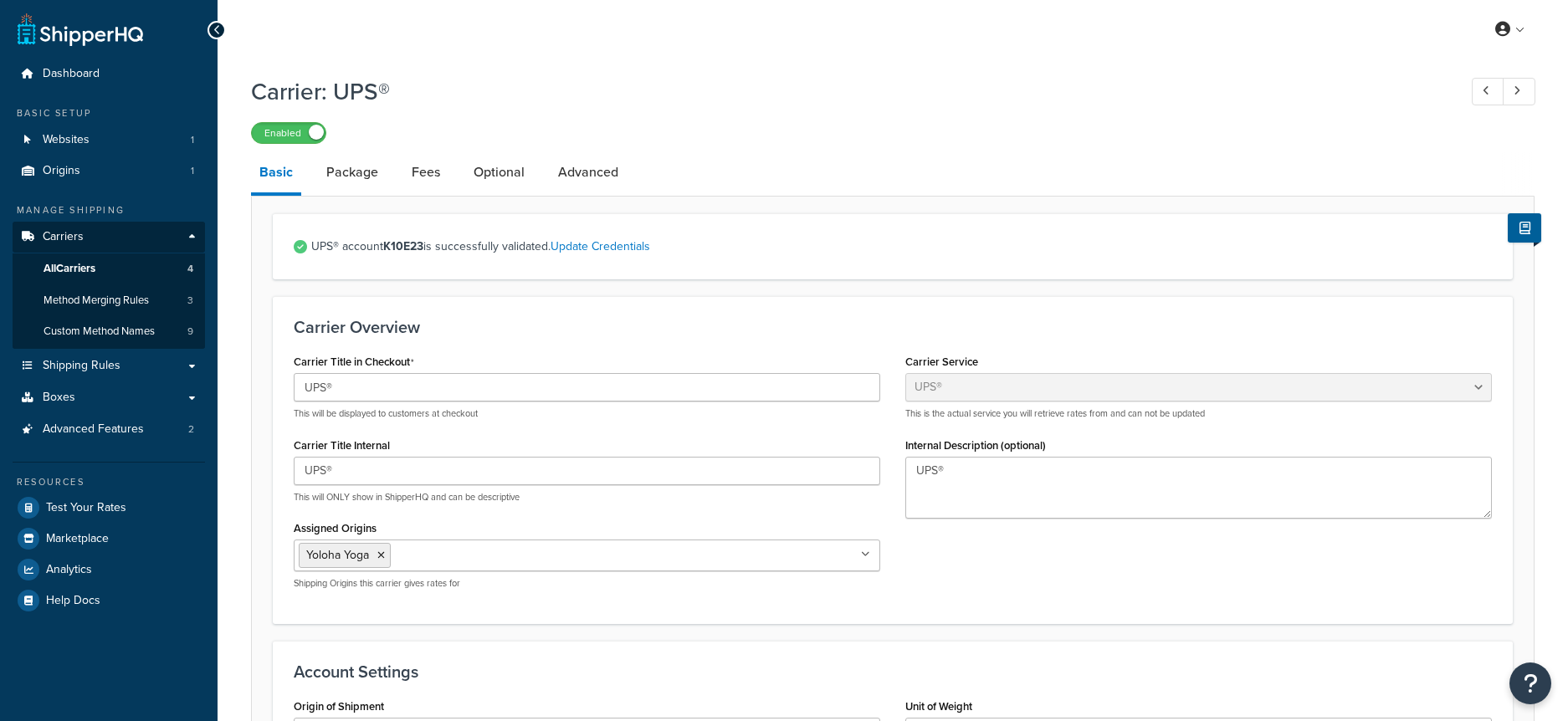
select select "ups"
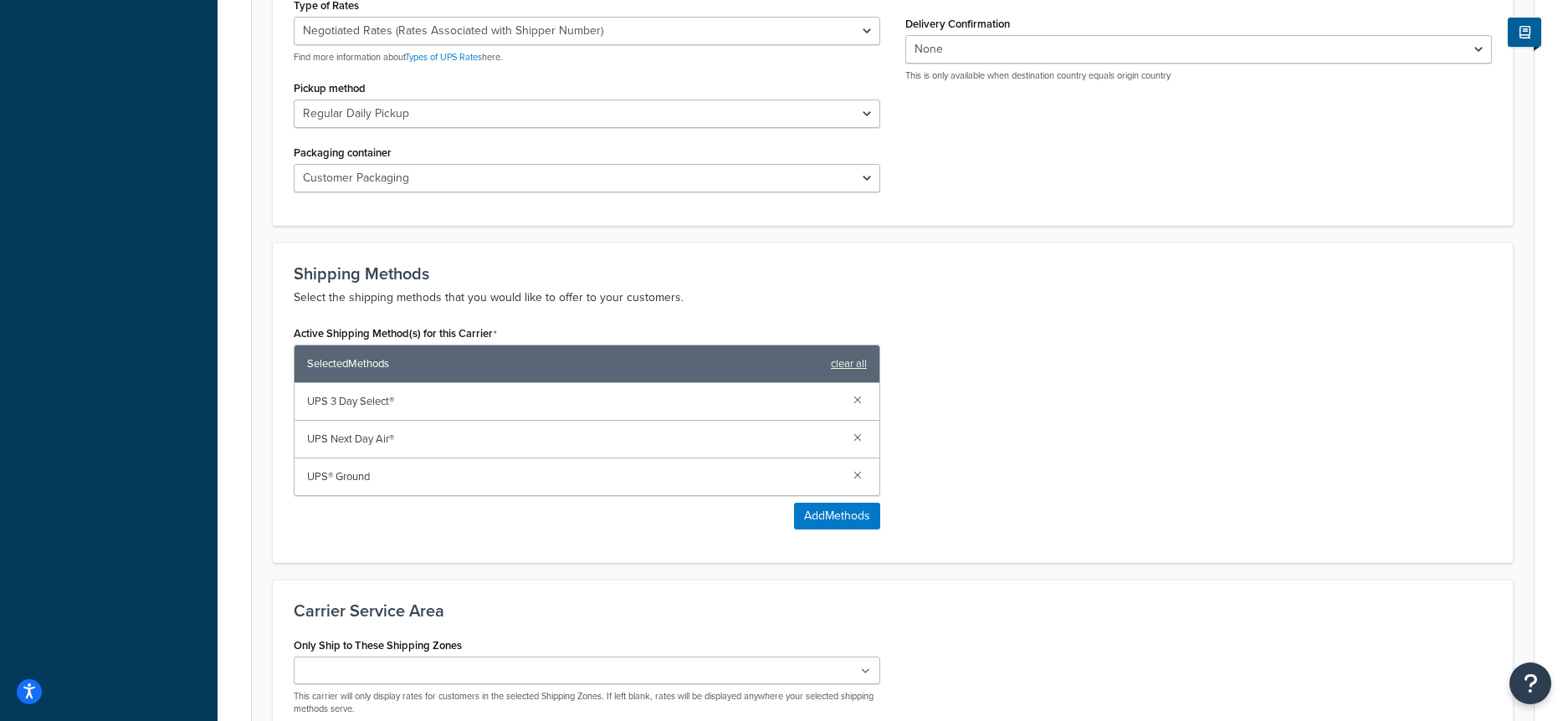
scroll to position [812, 0]
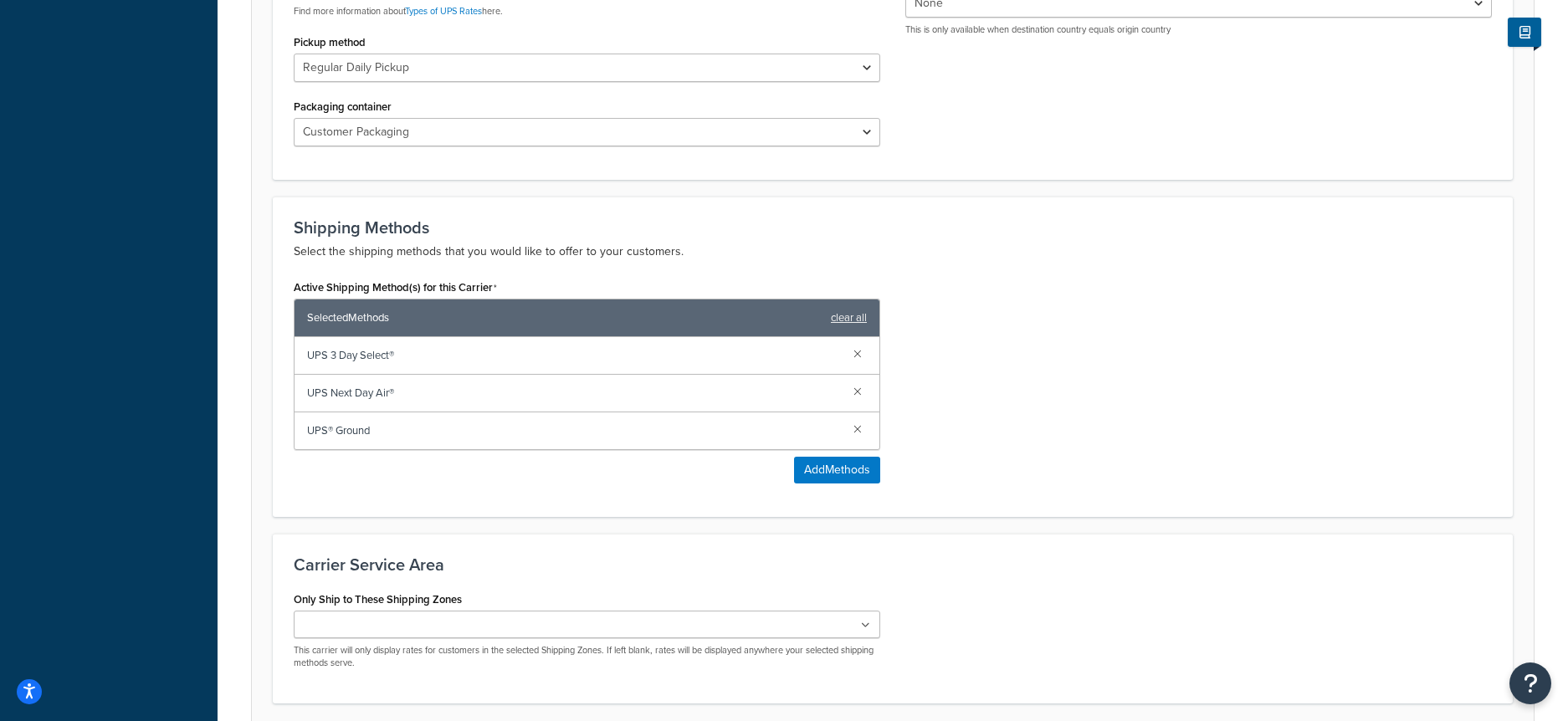
drag, startPoint x: 860, startPoint y: 352, endPoint x: 839, endPoint y: 347, distance: 21.6
click at [859, 352] on link at bounding box center [857, 352] width 18 height 18
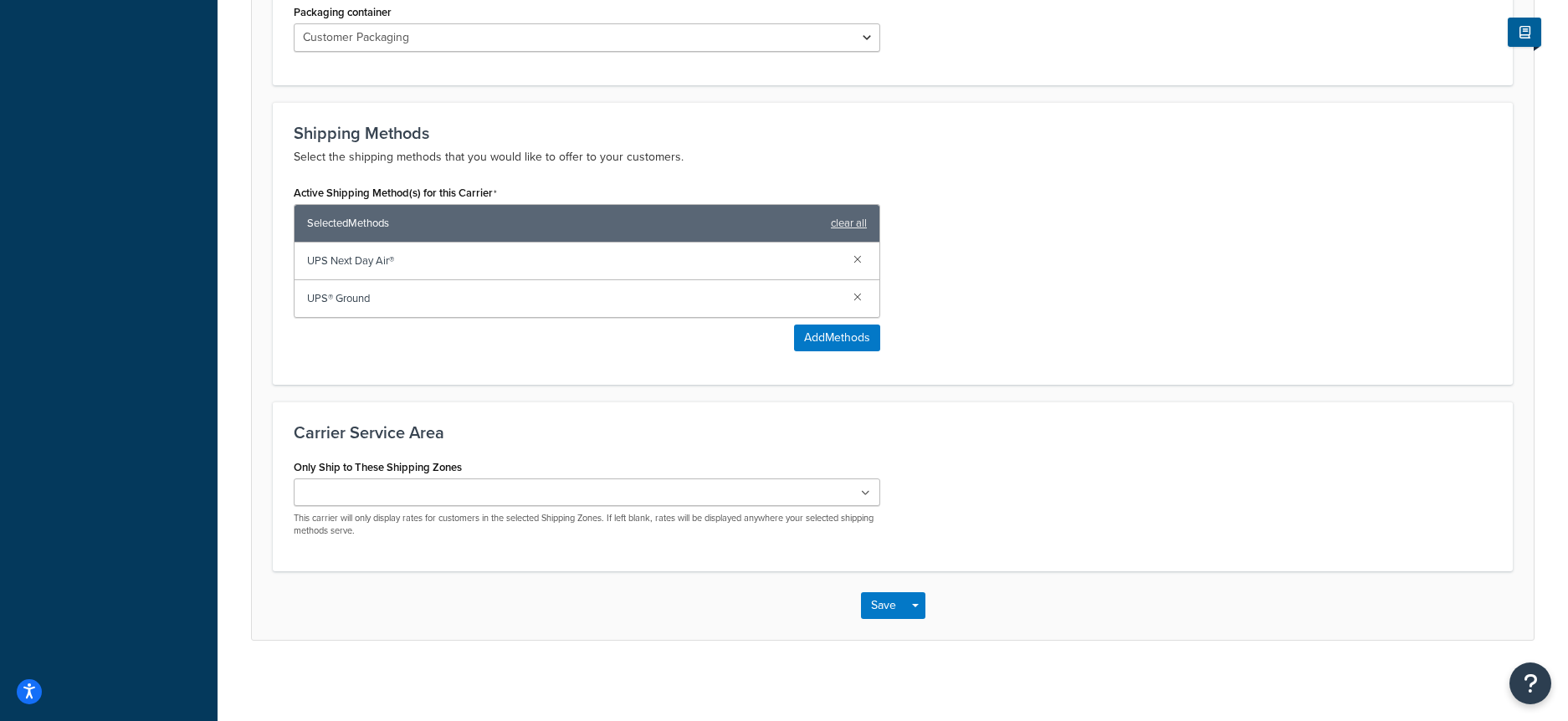
scroll to position [910, 0]
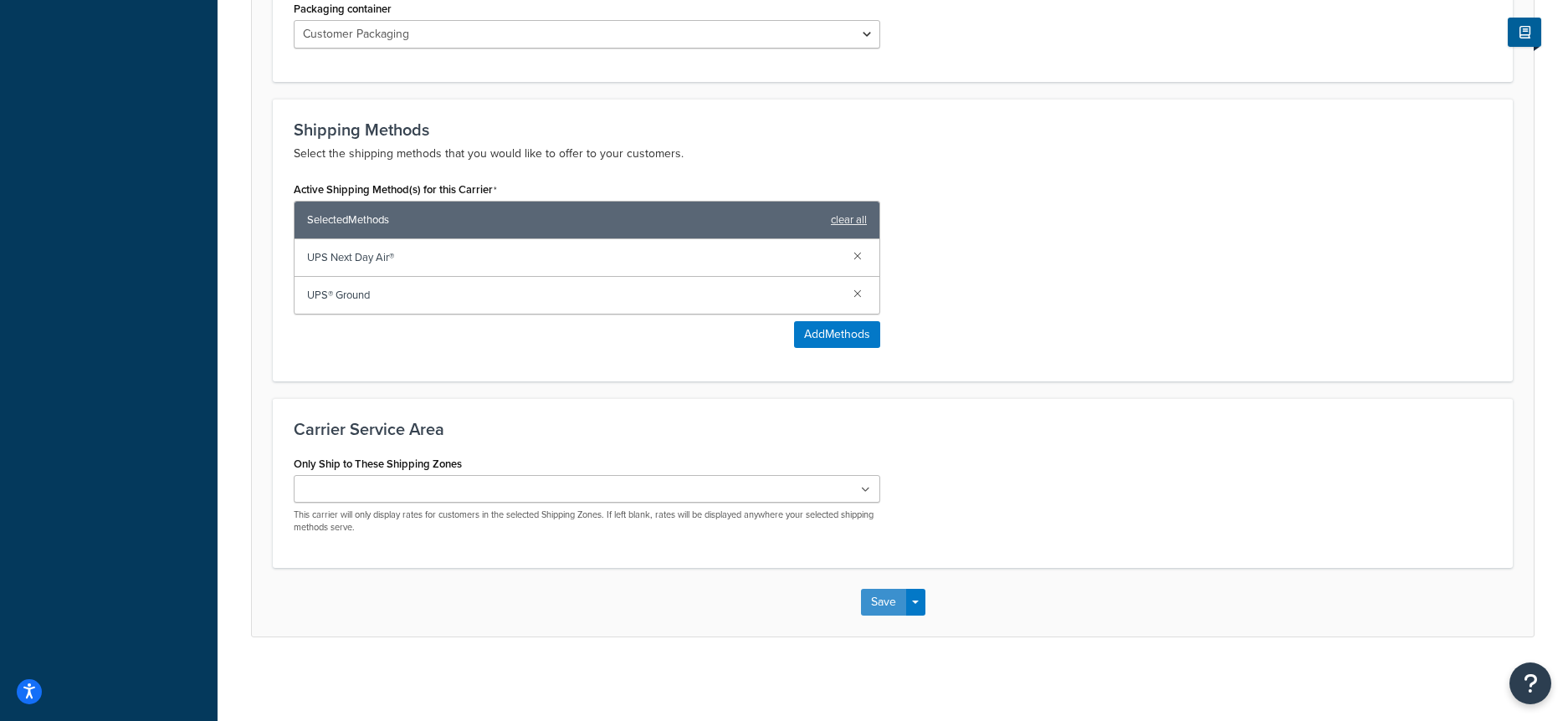
click at [887, 607] on button "Save" at bounding box center [884, 602] width 45 height 27
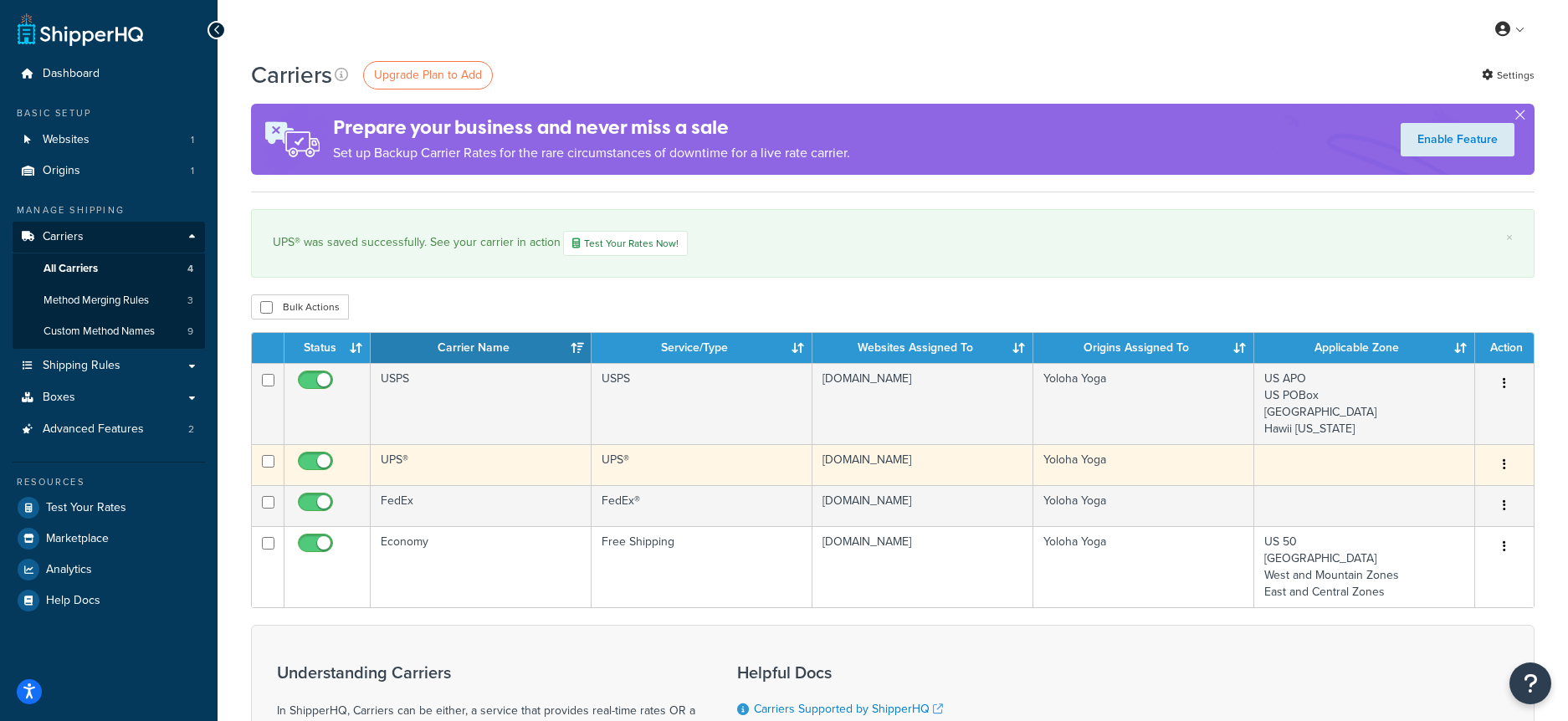
click at [405, 457] on td "UPS®" at bounding box center [480, 464] width 221 height 41
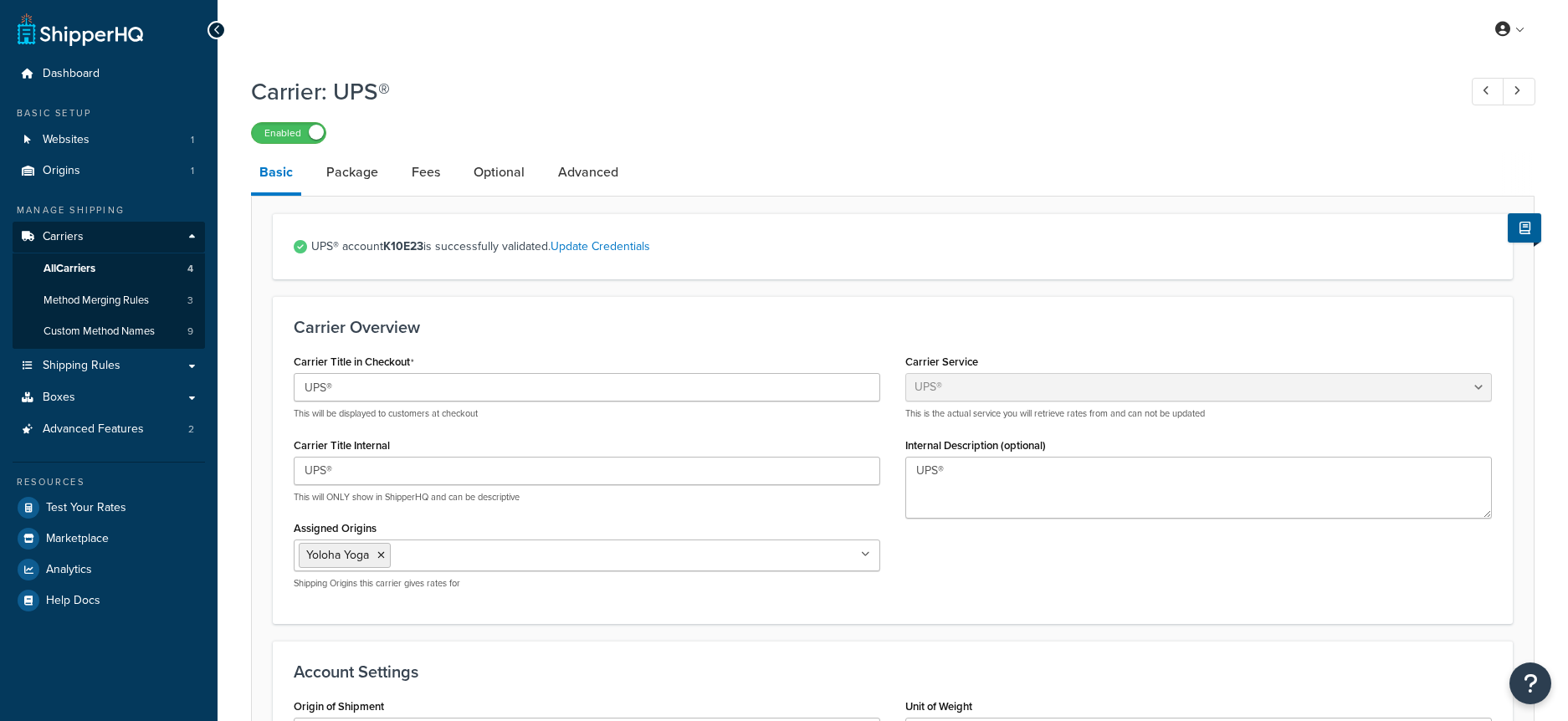
select select "ups"
